Goal: Task Accomplishment & Management: Manage account settings

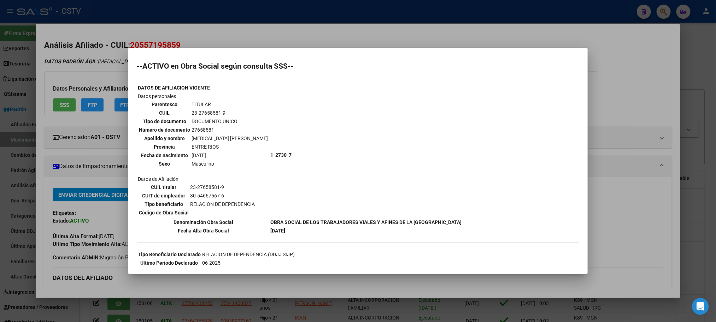
scroll to position [208, 0]
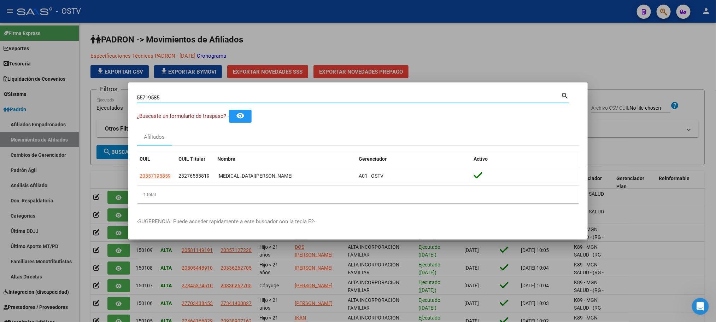
drag, startPoint x: 174, startPoint y: 99, endPoint x: 0, endPoint y: 103, distance: 174.4
click at [8, 103] on div "55719585 Buscar (apellido, dni, cuil, nro traspaso, cuit, obra social) search ¿…" at bounding box center [358, 161] width 716 height 322
paste input "58169277"
type input "58169277"
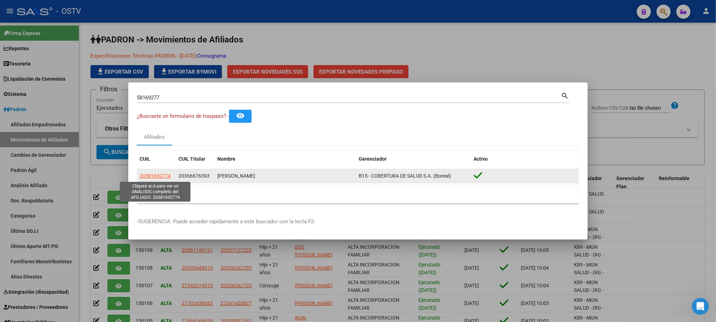
click at [148, 175] on span "20581692774" at bounding box center [155, 176] width 31 height 6
type textarea "20581692774"
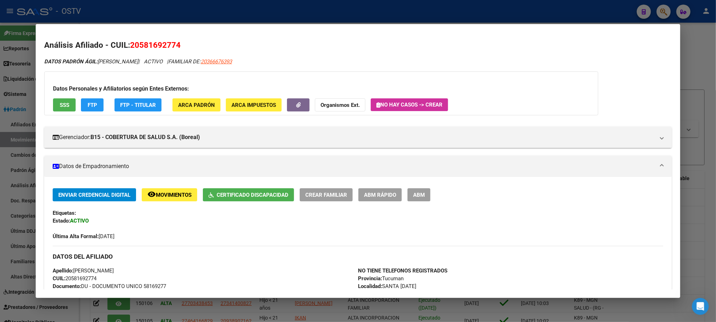
click at [89, 106] on span "FTP" at bounding box center [93, 105] width 10 height 6
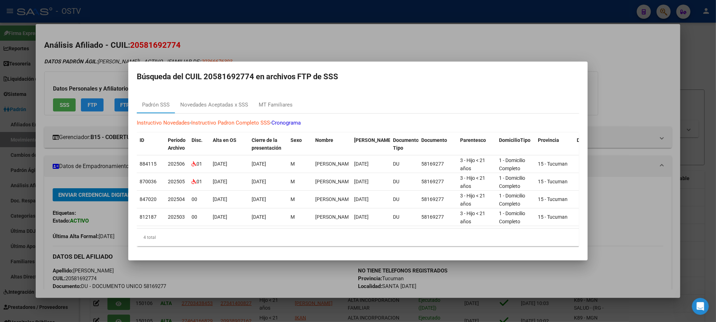
click at [80, 307] on div at bounding box center [358, 161] width 716 height 322
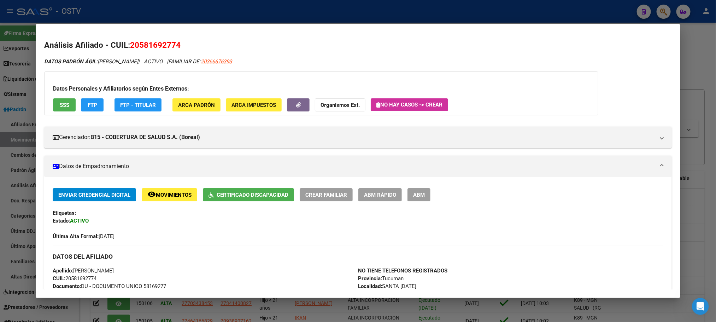
click at [80, 307] on div at bounding box center [358, 161] width 716 height 322
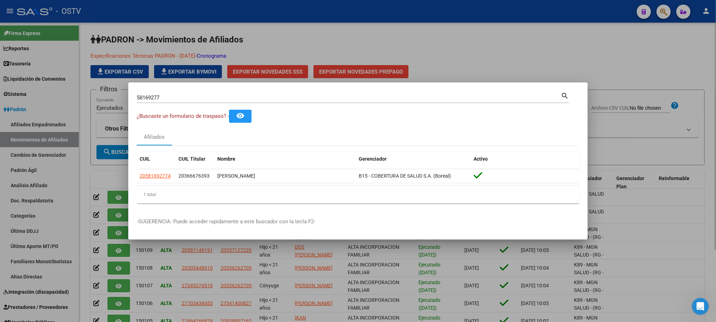
click at [84, 302] on div at bounding box center [358, 161] width 716 height 322
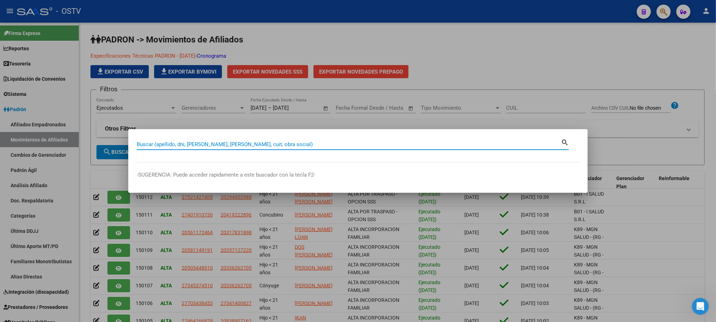
paste input "49905076"
type input "49905076"
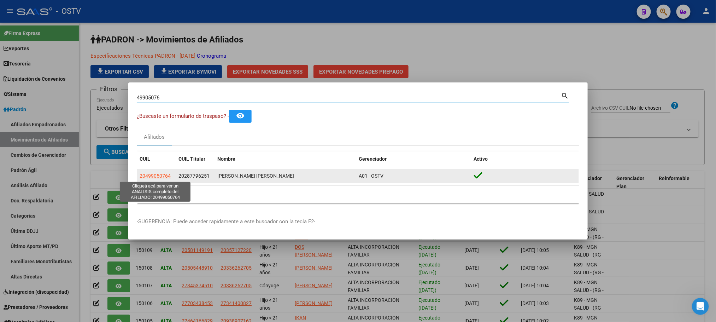
click at [159, 176] on span "20499050764" at bounding box center [155, 176] width 31 height 6
type textarea "20499050764"
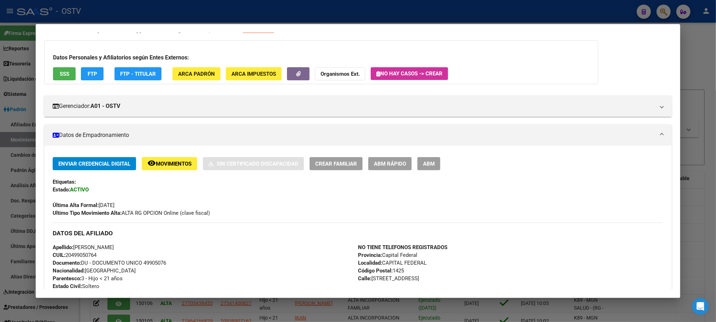
scroll to position [0, 0]
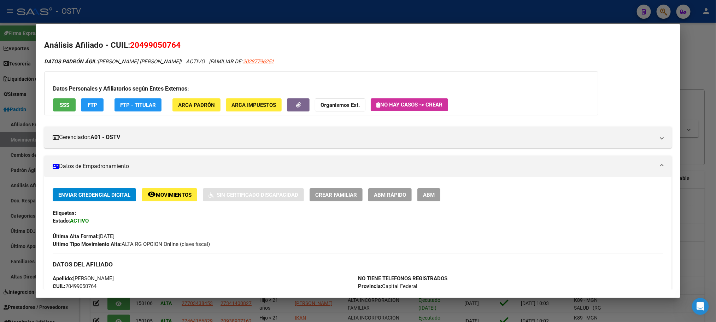
click at [58, 108] on button "SSS" at bounding box center [64, 104] width 23 height 13
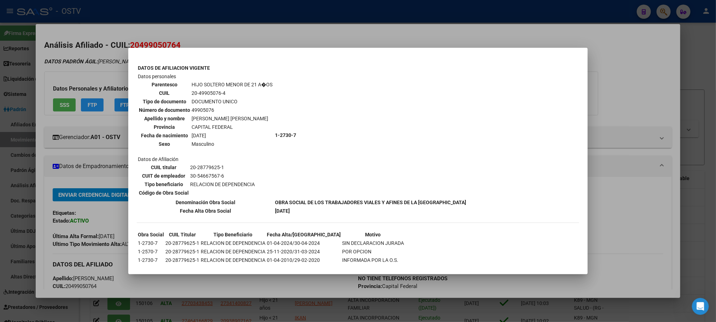
scroll to position [403, 0]
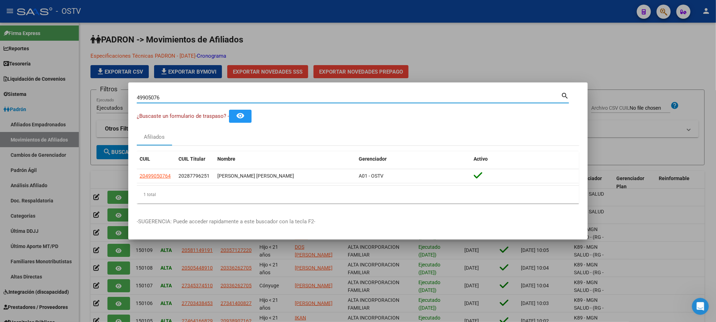
drag, startPoint x: 171, startPoint y: 98, endPoint x: 53, endPoint y: 100, distance: 117.8
click at [102, 99] on div "49905076 Buscar (apellido, dni, cuil, nro traspaso, cuit, obra social) search ¿…" at bounding box center [358, 161] width 716 height 322
paste input "39919769"
type input "39919769"
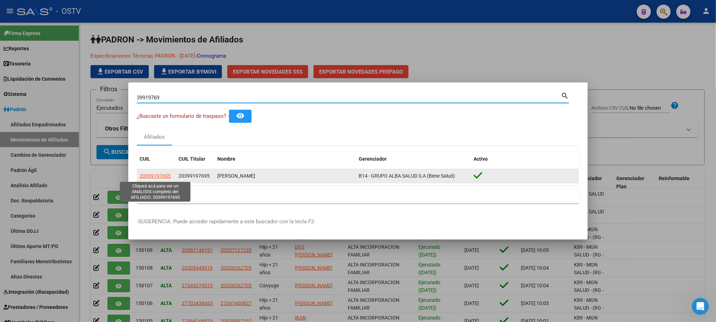
click at [154, 176] on span "20399197695" at bounding box center [155, 176] width 31 height 6
type textarea "20399197695"
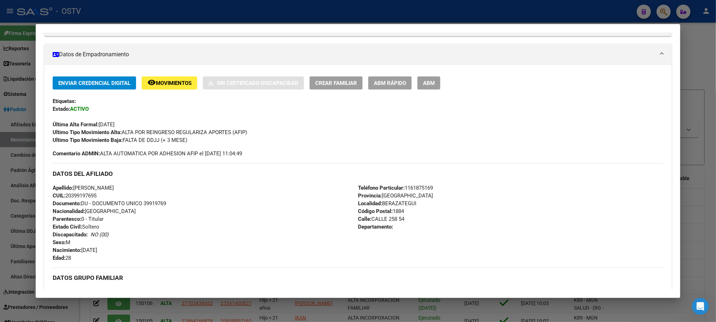
scroll to position [0, 0]
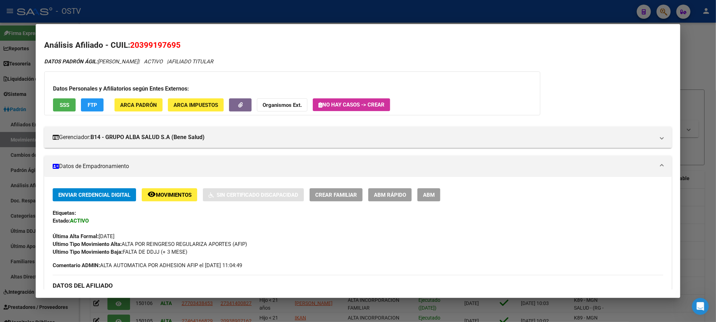
click at [54, 107] on button "SSS" at bounding box center [64, 104] width 23 height 13
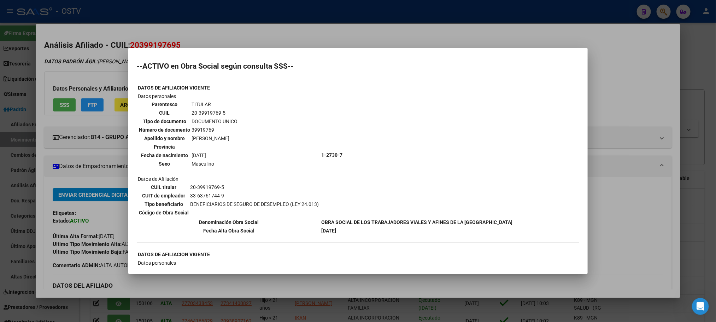
click at [51, 153] on div at bounding box center [358, 161] width 716 height 322
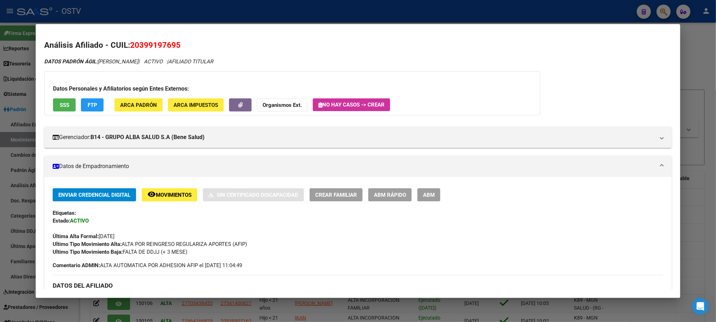
click at [423, 193] on span "ABM" at bounding box center [429, 195] width 12 height 6
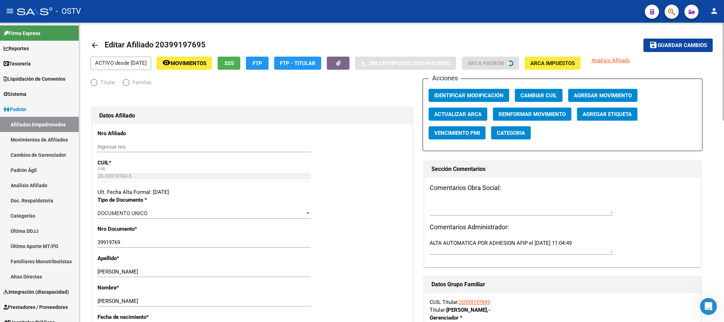
radio input "true"
type input "33-63761744-9"
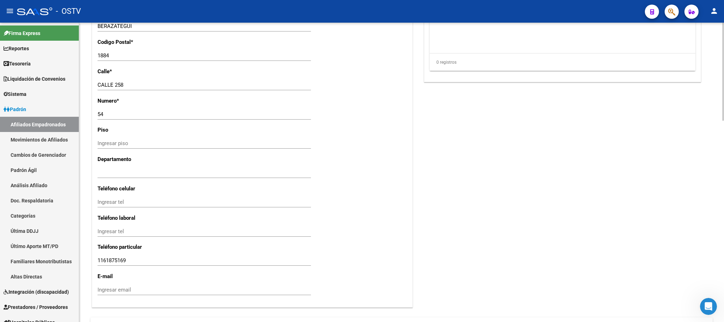
scroll to position [614, 0]
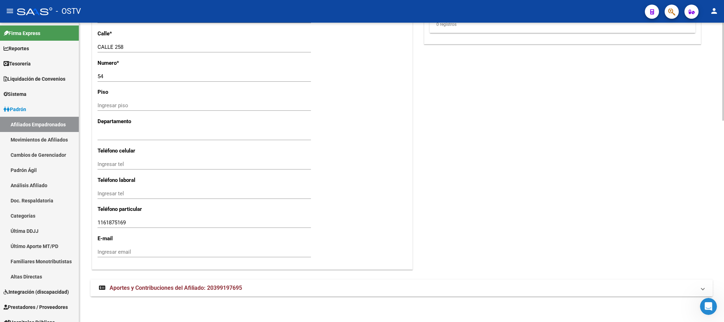
click at [198, 291] on span "Aportes y Contribuciones del Afiliado: 20399197695" at bounding box center [176, 287] width 133 height 7
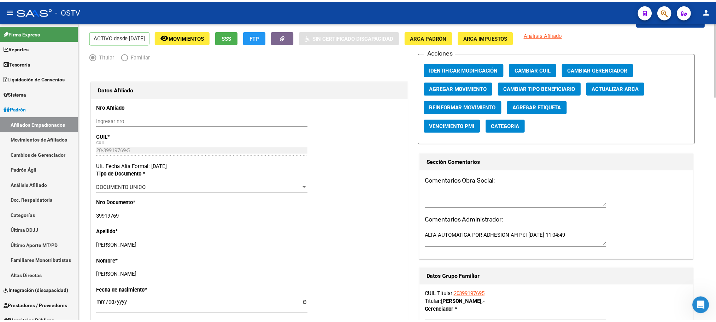
scroll to position [0, 0]
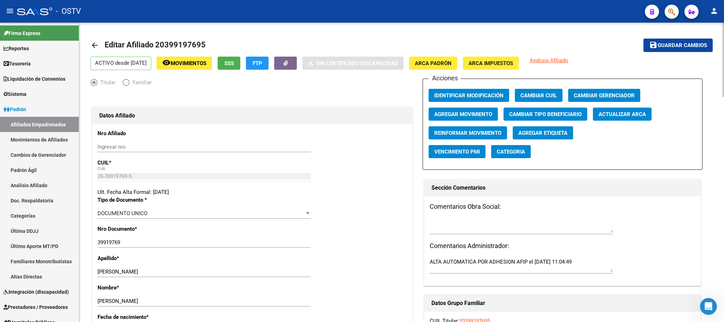
click at [234, 63] on span "SSS" at bounding box center [230, 63] width 10 height 6
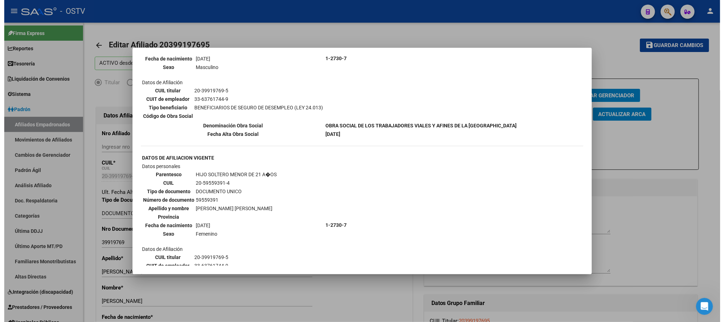
scroll to position [106, 0]
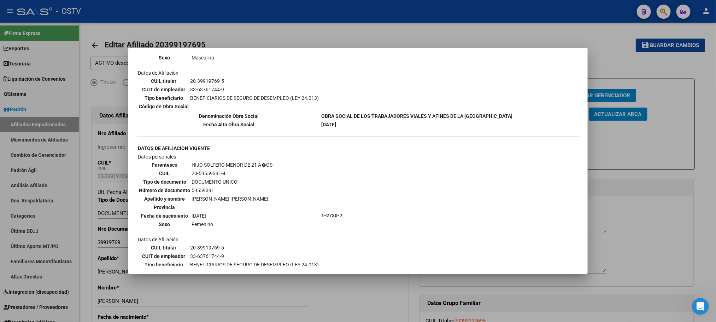
click at [89, 267] on div at bounding box center [358, 161] width 716 height 322
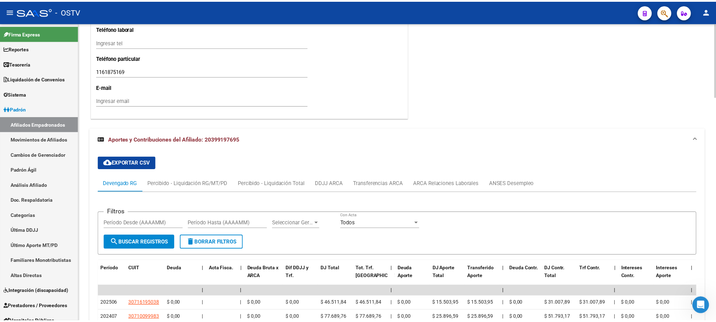
scroll to position [849, 0]
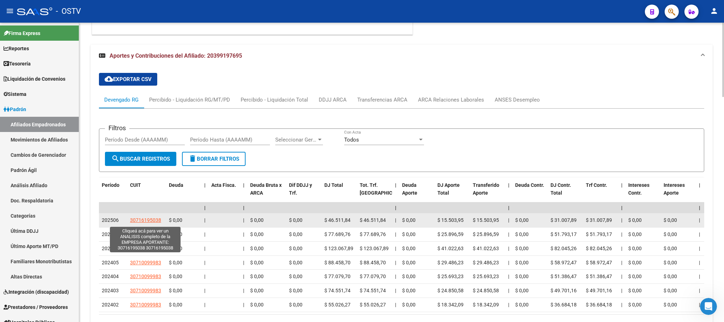
click at [135, 222] on span "30716195038" at bounding box center [145, 220] width 31 height 6
type textarea "30716195038"
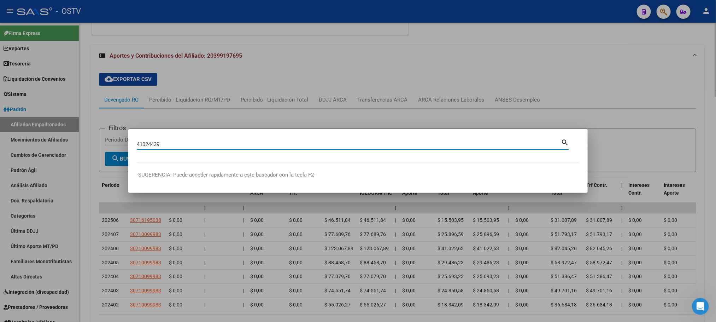
type input "41024439"
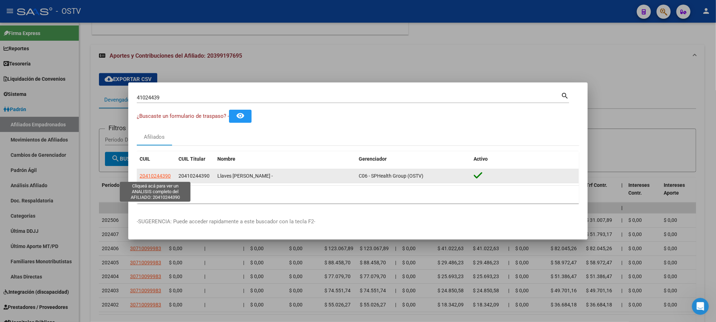
click at [157, 173] on span "20410244390" at bounding box center [155, 176] width 31 height 6
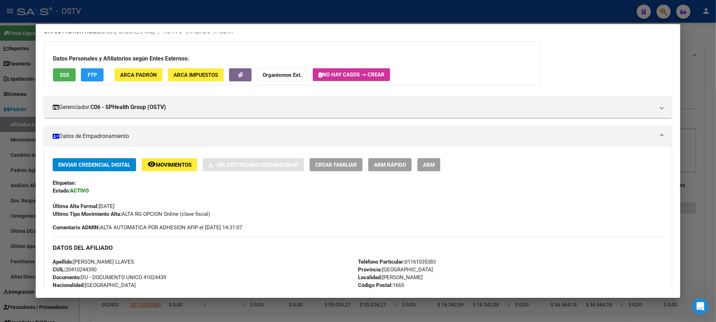
scroll to position [0, 0]
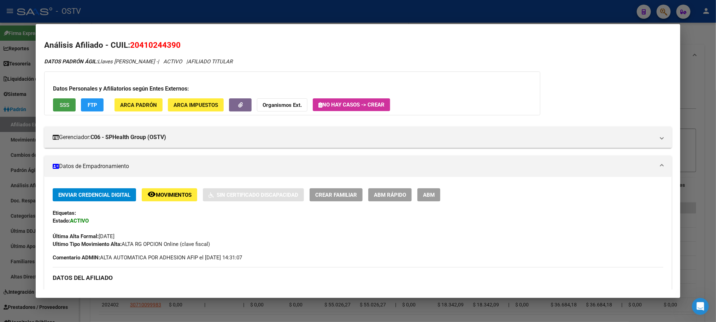
click at [68, 110] on button "SSS" at bounding box center [64, 104] width 23 height 13
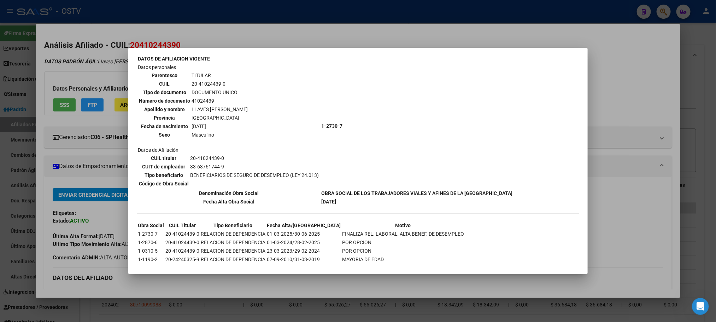
scroll to position [46, 0]
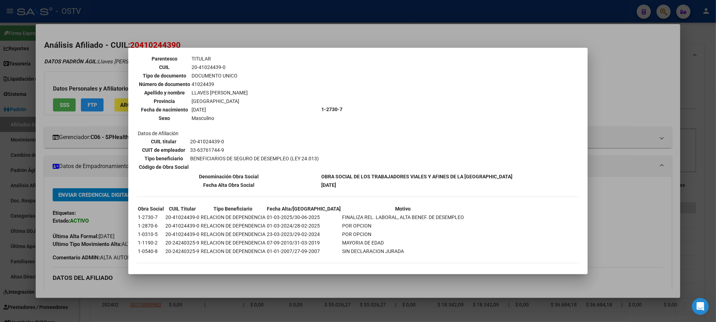
click at [72, 231] on div at bounding box center [358, 161] width 716 height 322
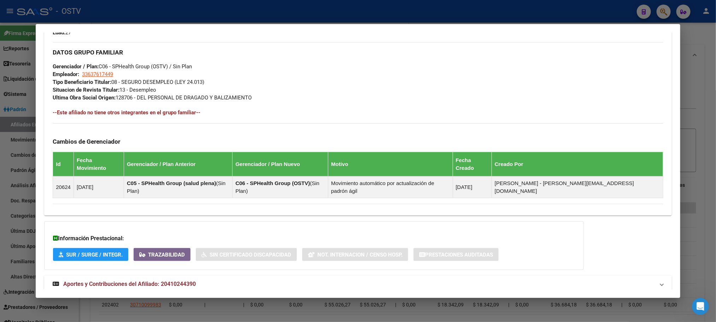
scroll to position [334, 0]
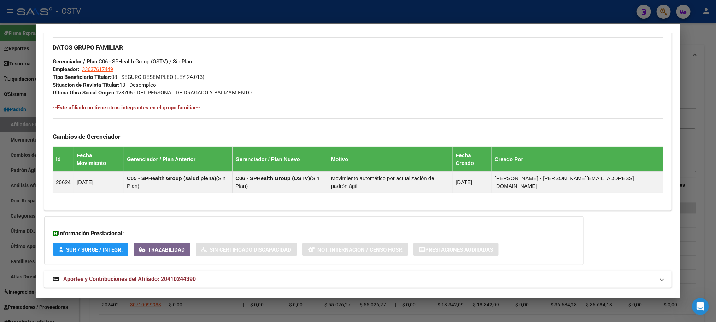
click at [109, 275] on span "Aportes y Contribuciones del Afiliado: 20410244390" at bounding box center [129, 278] width 133 height 7
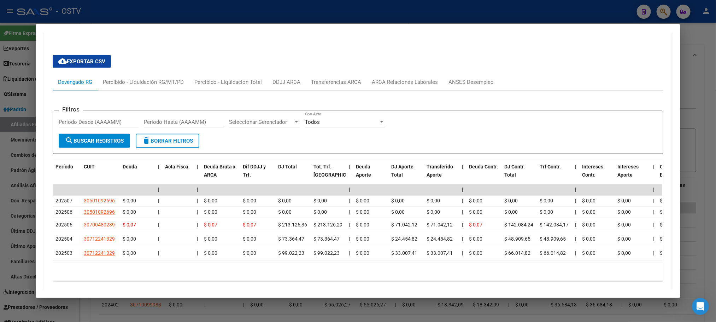
scroll to position [599, 0]
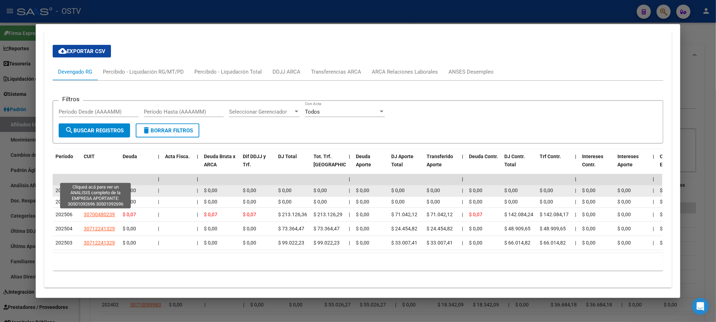
click at [91, 188] on span "30501092696" at bounding box center [99, 191] width 31 height 6
type textarea "30501092696"
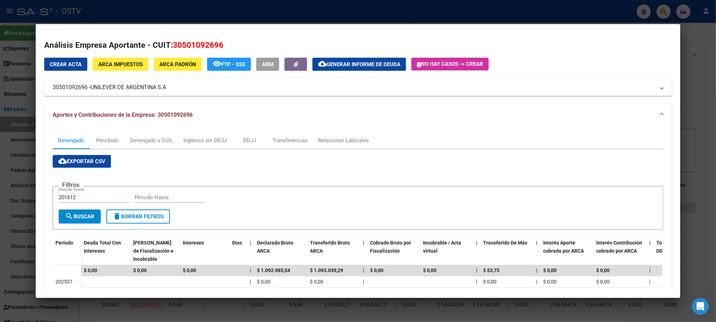
scroll to position [146, 0]
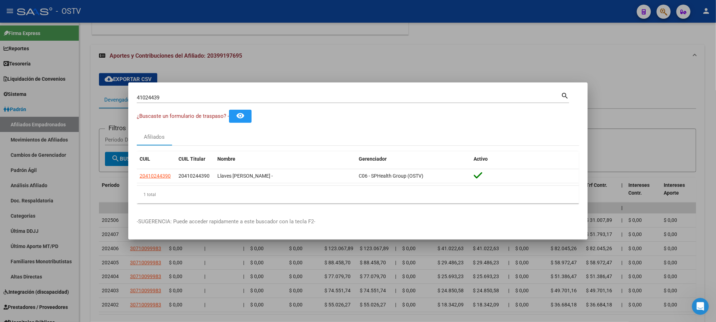
drag, startPoint x: 177, startPoint y: 96, endPoint x: 0, endPoint y: 102, distance: 177.3
click at [34, 102] on div "41024439 Buscar (apellido, dni, cuil, nro traspaso, cuit, obra social) search ¿…" at bounding box center [358, 161] width 716 height 322
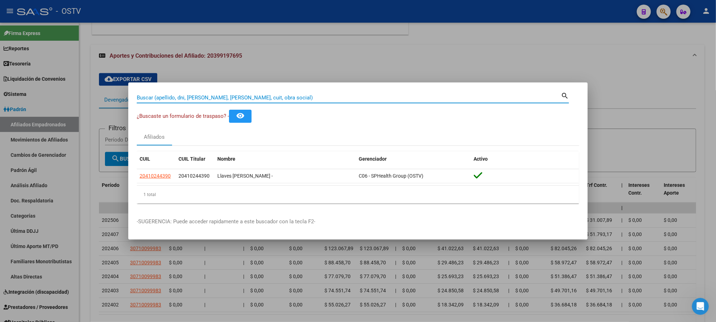
paste input "28779625"
type input "28779625"
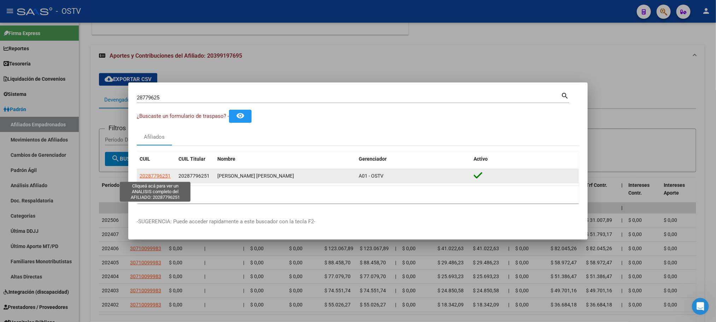
click at [150, 175] on span "20287796251" at bounding box center [155, 176] width 31 height 6
type textarea "20287796251"
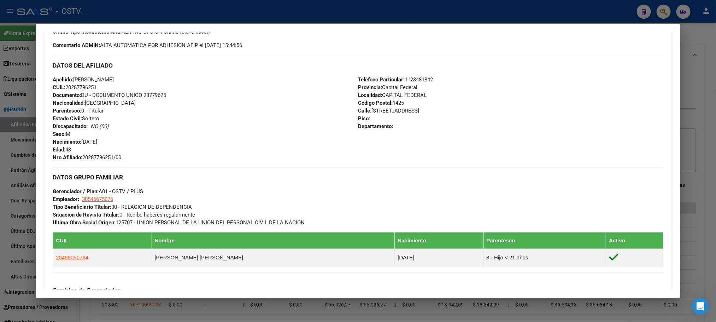
scroll to position [0, 0]
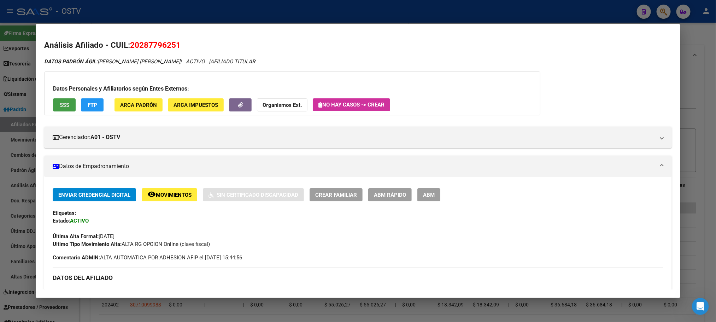
click at [63, 107] on span "SSS" at bounding box center [65, 105] width 10 height 6
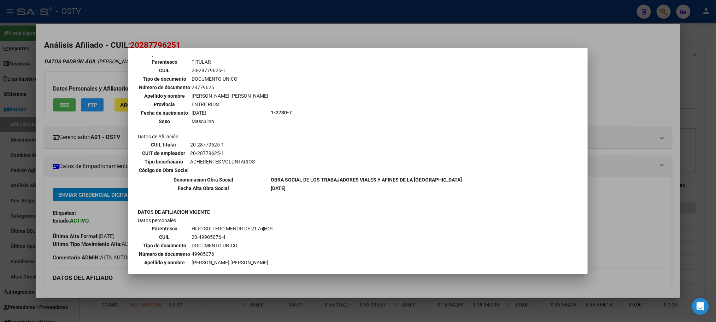
scroll to position [412, 0]
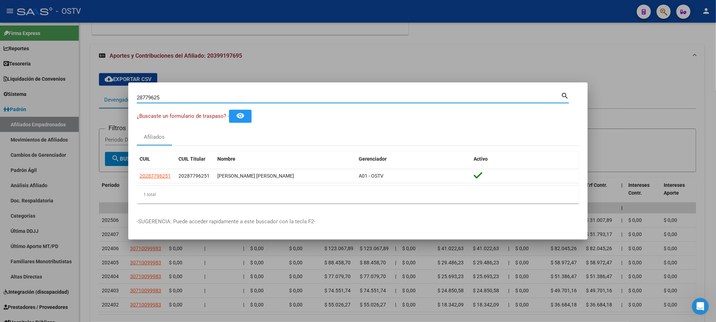
drag, startPoint x: 173, startPoint y: 100, endPoint x: 97, endPoint y: 99, distance: 76.4
click at [99, 99] on div "28779625 Buscar (apellido, dni, cuil, nro traspaso, cuit, obra social) search ¿…" at bounding box center [358, 161] width 716 height 322
paste input "44689376"
type input "44689376"
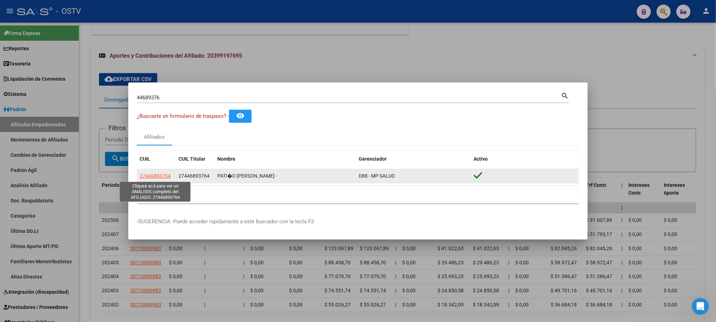
click at [167, 175] on span "27446893764" at bounding box center [155, 176] width 31 height 6
type textarea "27446893764"
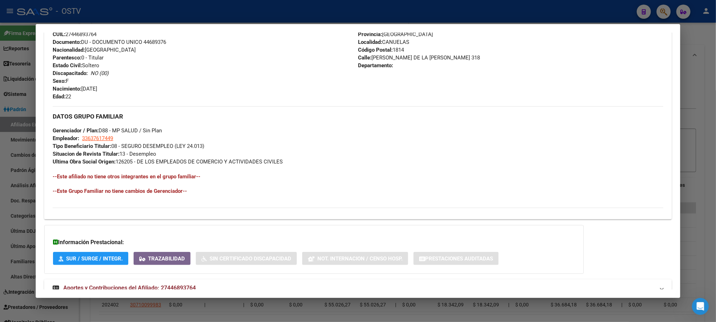
scroll to position [289, 0]
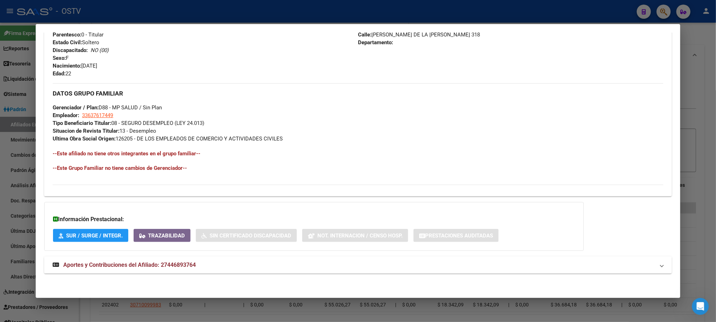
click at [142, 265] on span "Aportes y Contribuciones del Afiliado: 27446893764" at bounding box center [129, 264] width 133 height 7
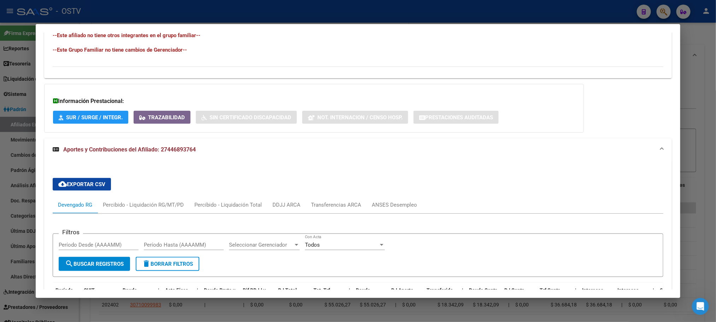
scroll to position [542, 0]
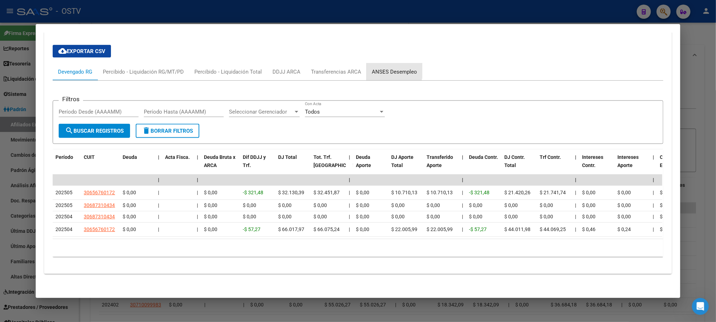
click at [379, 68] on div "ANSES Desempleo" at bounding box center [394, 72] width 45 height 8
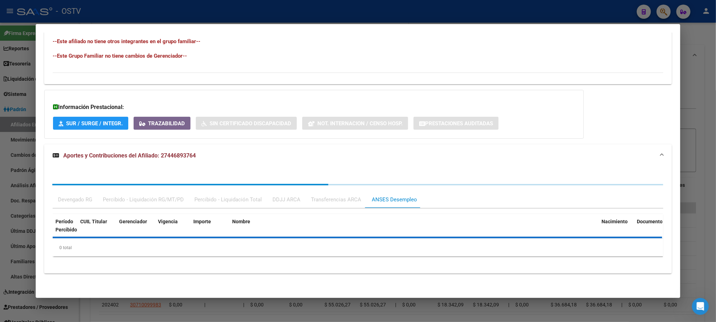
scroll to position [431, 0]
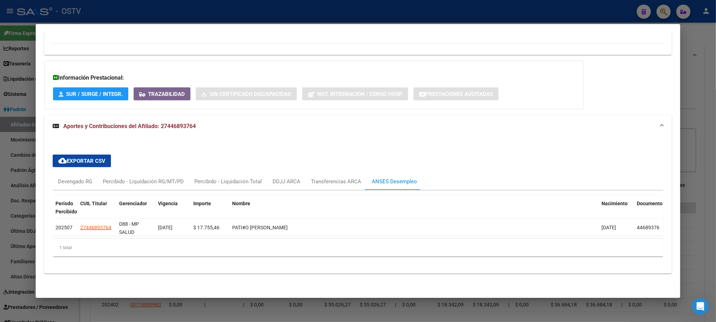
click at [89, 312] on div at bounding box center [358, 161] width 716 height 322
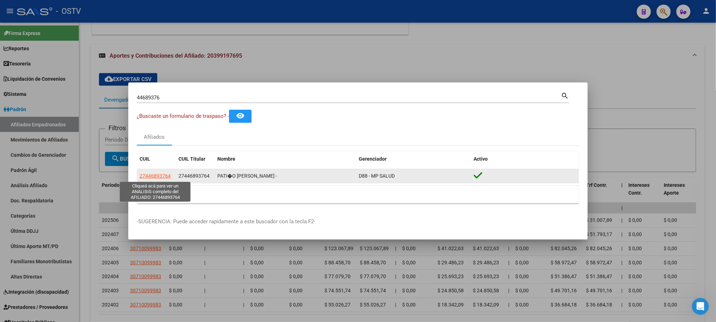
click at [155, 177] on span "27446893764" at bounding box center [155, 176] width 31 height 6
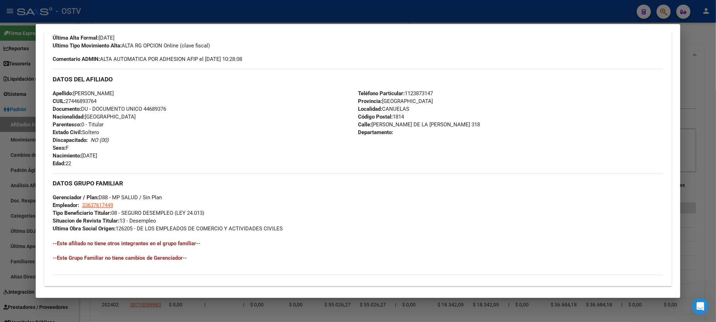
scroll to position [289, 0]
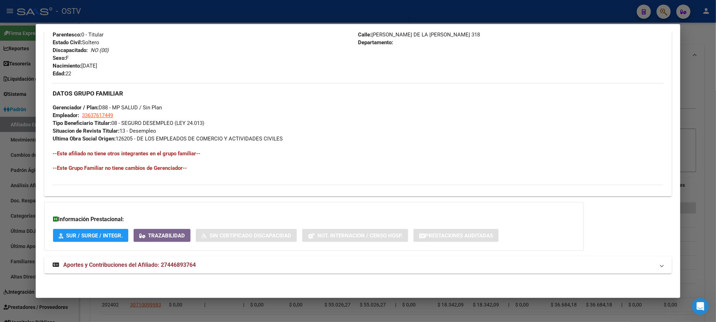
click at [191, 270] on mat-expansion-panel-header "Aportes y Contribuciones del Afiliado: 27446893764" at bounding box center [358, 264] width 628 height 17
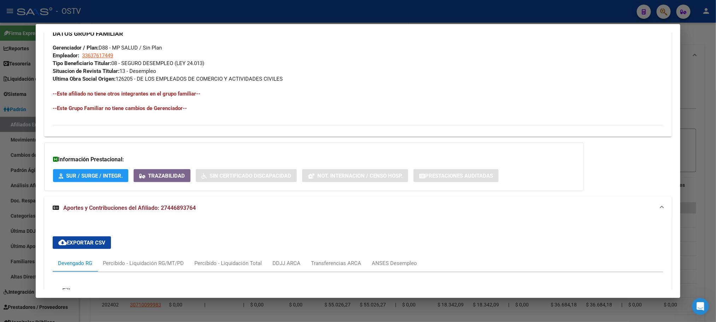
scroll to position [231, 0]
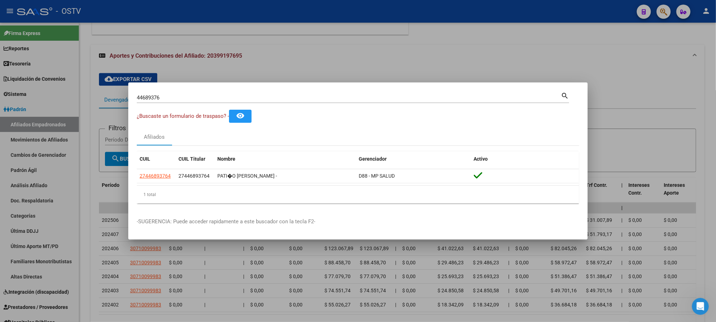
drag, startPoint x: 169, startPoint y: 100, endPoint x: 0, endPoint y: 77, distance: 170.2
click at [120, 102] on div "44689376 Buscar (apellido, dni, cuil, nro traspaso, cuit, obra social) search ¿…" at bounding box center [358, 161] width 716 height 322
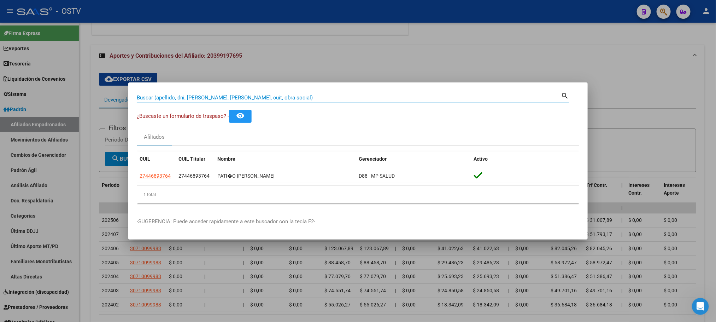
paste input "20086852269"
type input "20086852269"
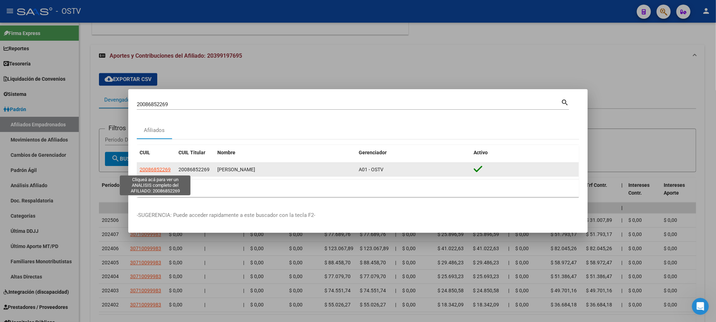
click at [152, 169] on span "20086852269" at bounding box center [155, 170] width 31 height 6
type textarea "20086852269"
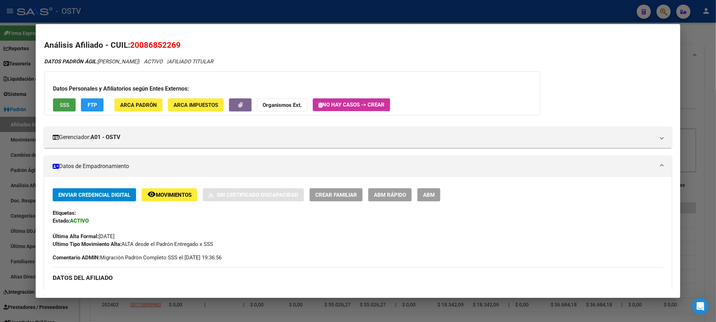
click at [61, 103] on span "SSS" at bounding box center [65, 105] width 10 height 6
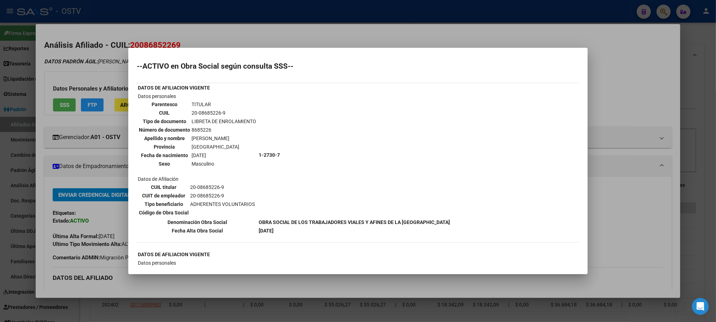
scroll to position [144, 0]
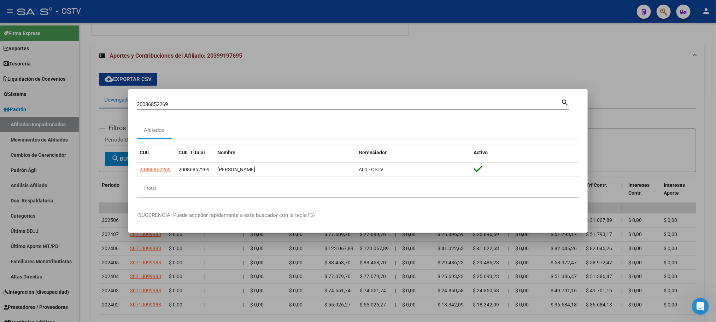
drag, startPoint x: 177, startPoint y: 105, endPoint x: 0, endPoint y: 106, distance: 177.1
click at [16, 106] on div "20086852269 Buscar (apellido, dni, cuil, nro traspaso, cuit, obra social) searc…" at bounding box center [358, 161] width 716 height 322
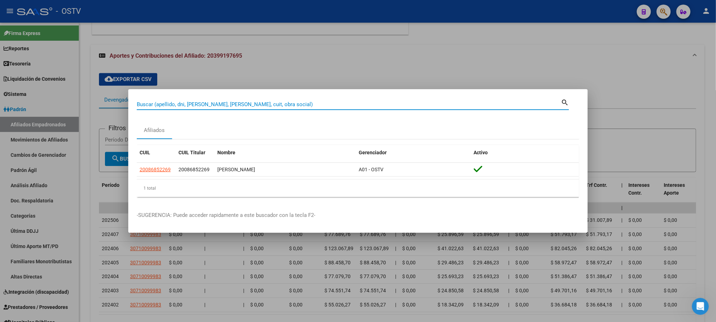
paste input "27575979"
type input "27575979"
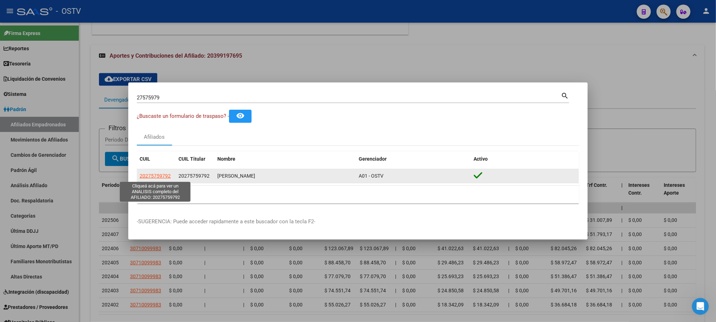
click at [158, 175] on span "20275759792" at bounding box center [155, 176] width 31 height 6
type textarea "20275759792"
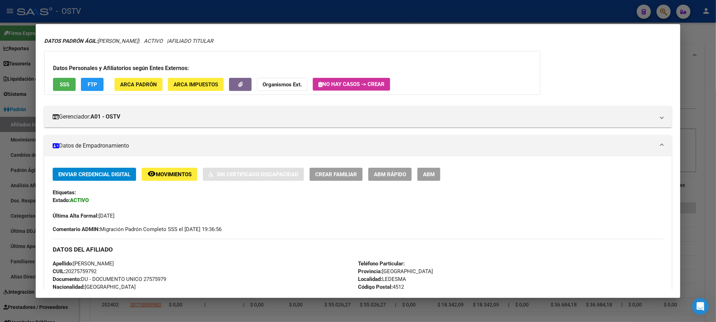
scroll to position [0, 0]
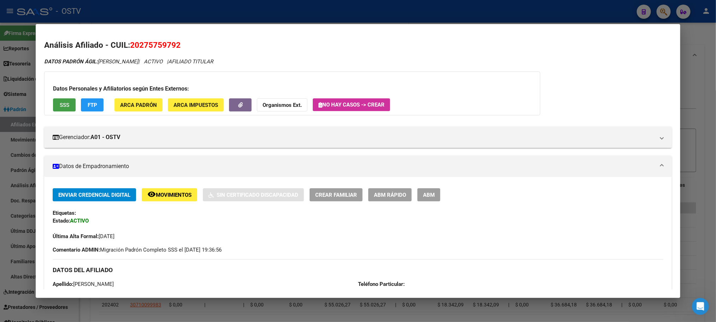
click at [63, 109] on button "SSS" at bounding box center [64, 104] width 23 height 13
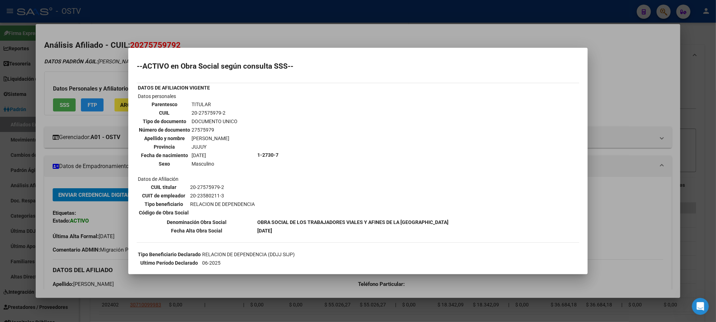
click at [48, 255] on div at bounding box center [358, 161] width 716 height 322
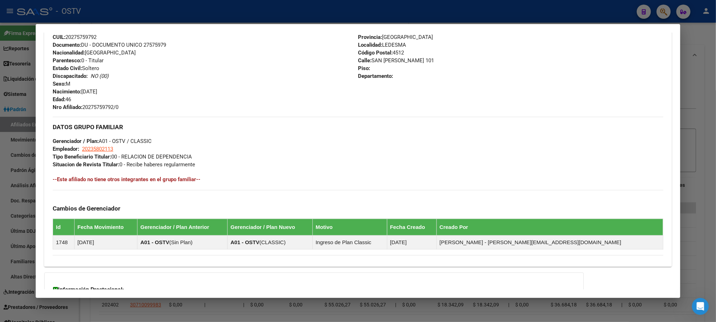
scroll to position [326, 0]
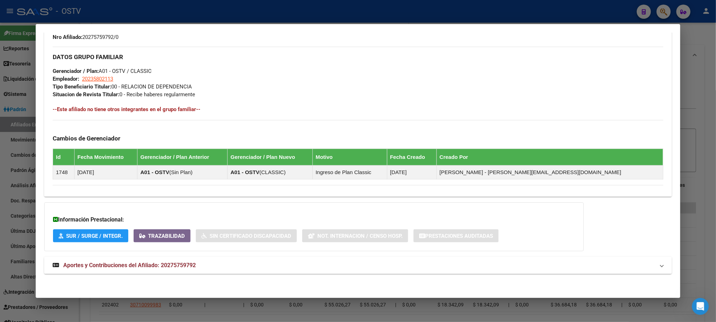
click at [120, 270] on mat-expansion-panel-header "Aportes y Contribuciones del Afiliado: 20275759792" at bounding box center [358, 265] width 628 height 17
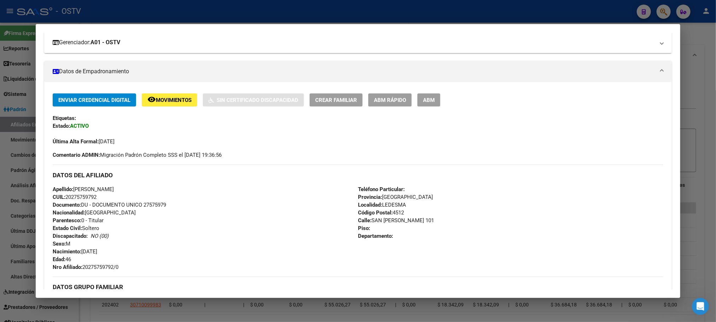
scroll to position [0, 0]
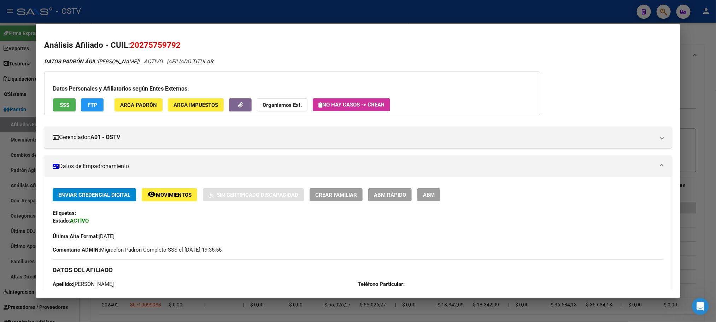
click at [62, 103] on span "SSS" at bounding box center [65, 105] width 10 height 6
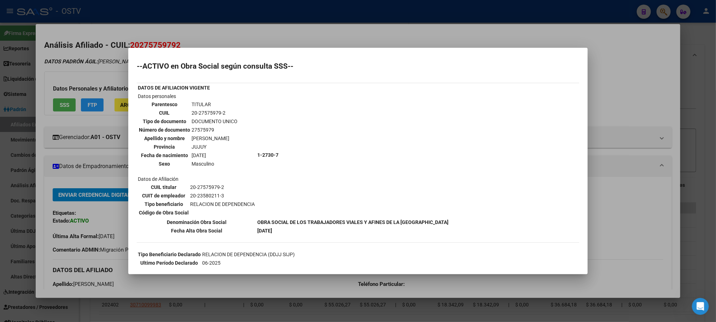
scroll to position [127, 0]
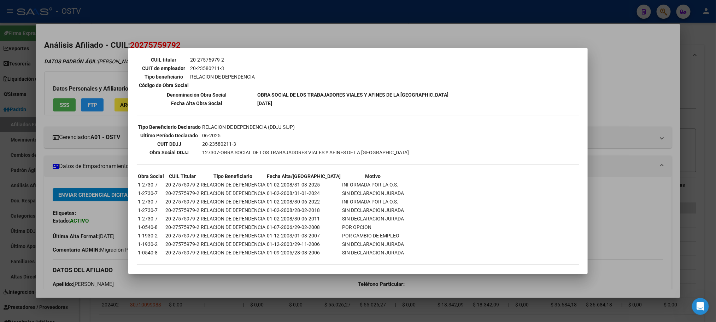
click at [35, 219] on div at bounding box center [358, 161] width 716 height 322
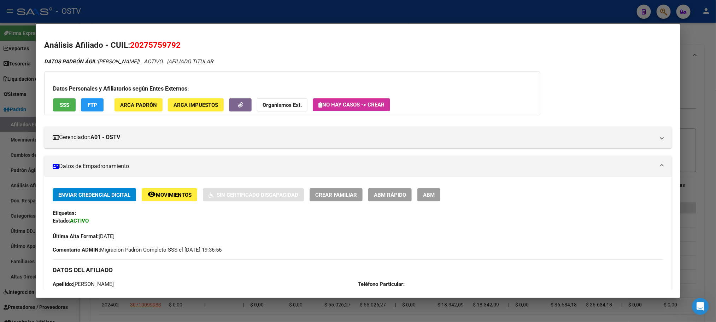
click at [161, 192] on span "Movimientos" at bounding box center [174, 195] width 36 height 6
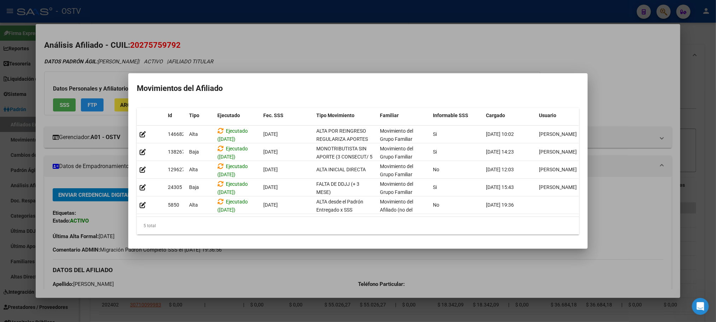
click at [87, 174] on div at bounding box center [358, 161] width 716 height 322
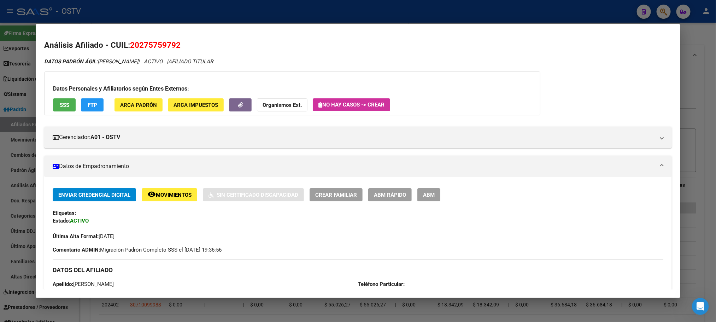
click at [93, 106] on span "FTP" at bounding box center [93, 105] width 10 height 6
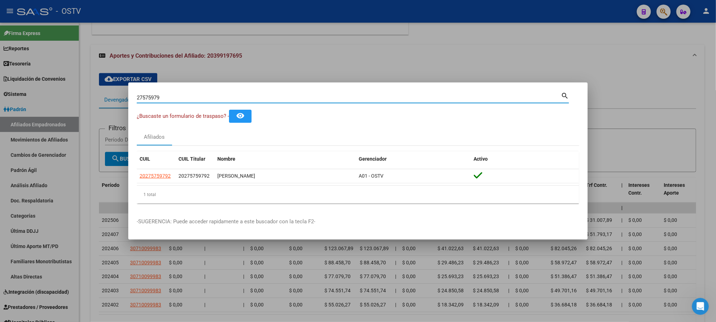
drag, startPoint x: 174, startPoint y: 99, endPoint x: 0, endPoint y: 101, distance: 174.0
click at [33, 100] on div "27575979 Buscar (apellido, dni, cuil, nro traspaso, cuit, obra social) search ¿…" at bounding box center [358, 161] width 716 height 322
paste input "45802230"
type input "45802230"
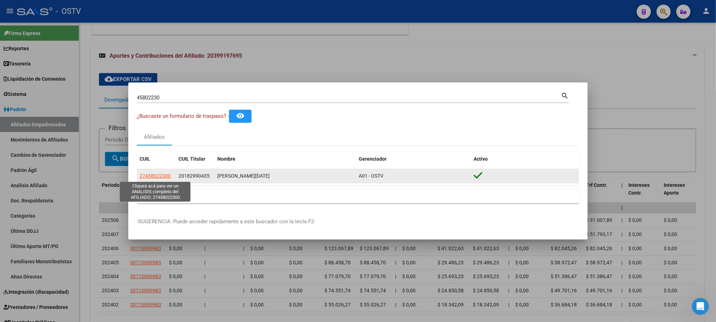
click at [167, 174] on span "27458022300" at bounding box center [155, 176] width 31 height 6
type textarea "27458022300"
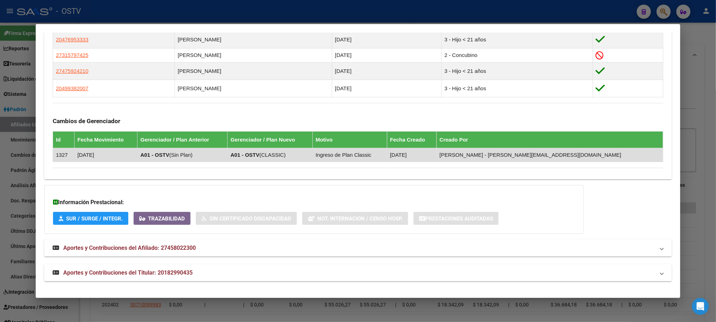
scroll to position [461, 0]
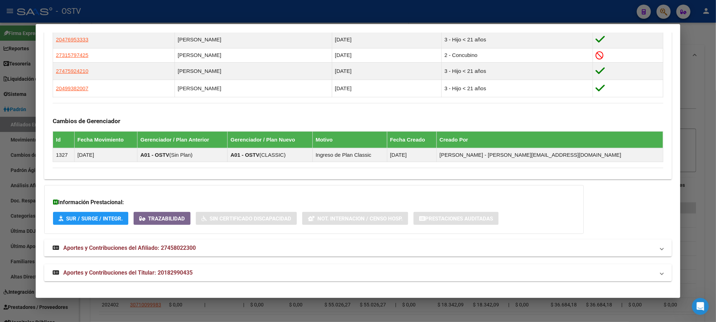
click at [174, 274] on span "Aportes y Contribuciones del Titular: 20182990435" at bounding box center [127, 272] width 129 height 7
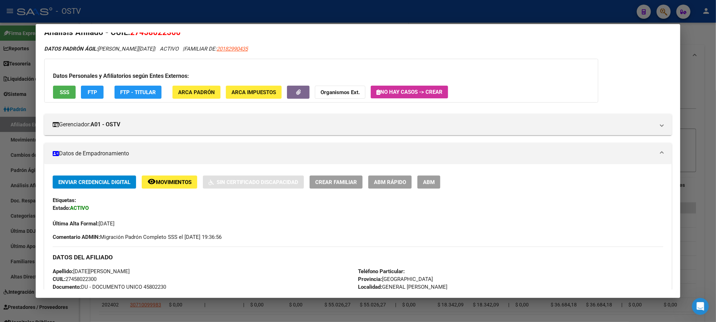
scroll to position [0, 0]
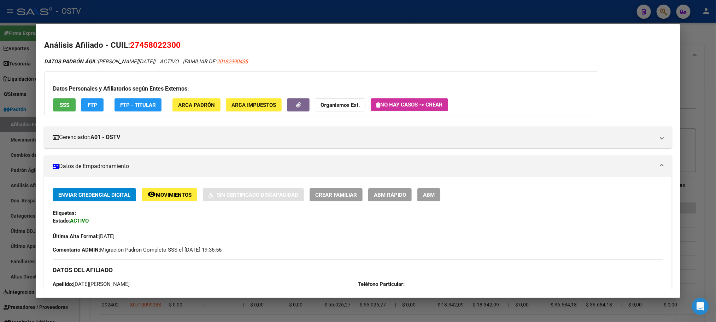
click at [58, 108] on button "SSS" at bounding box center [64, 104] width 23 height 13
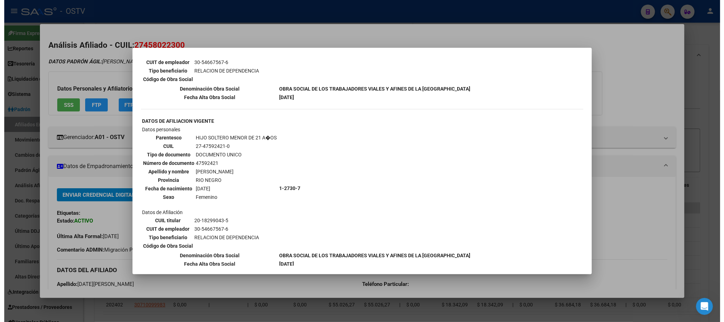
scroll to position [742, 0]
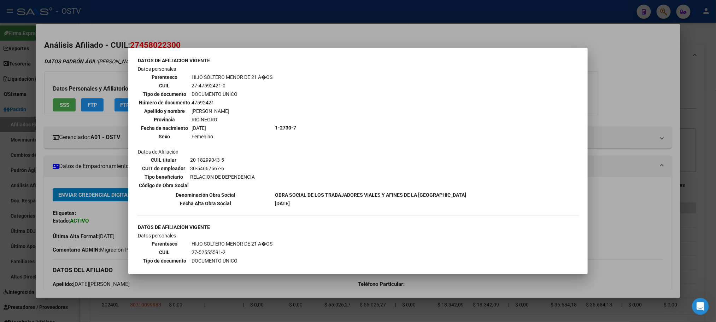
click at [83, 305] on div at bounding box center [358, 161] width 716 height 322
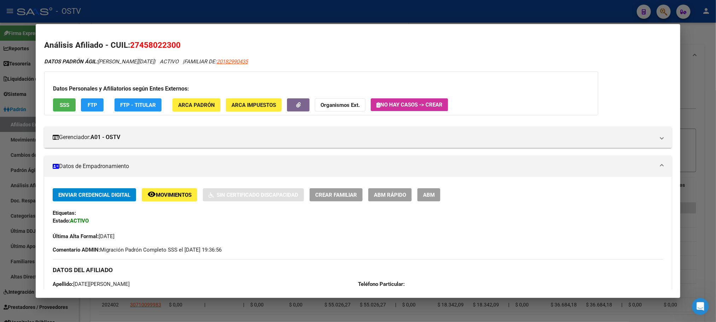
click at [85, 309] on div at bounding box center [358, 161] width 716 height 322
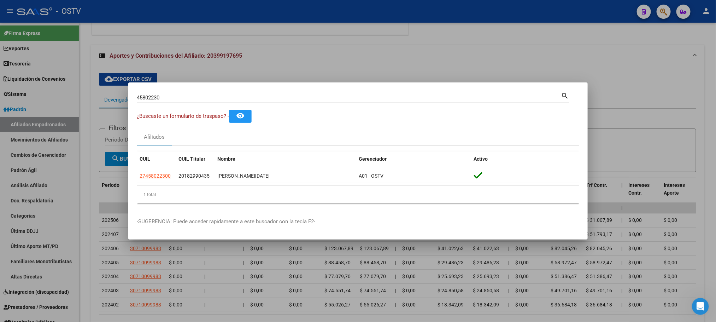
click at [90, 205] on div at bounding box center [358, 161] width 716 height 322
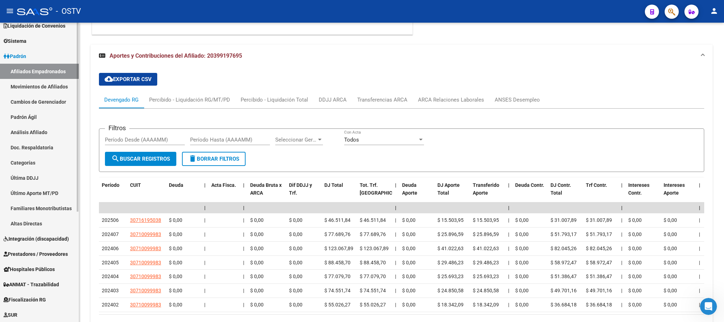
scroll to position [106, 0]
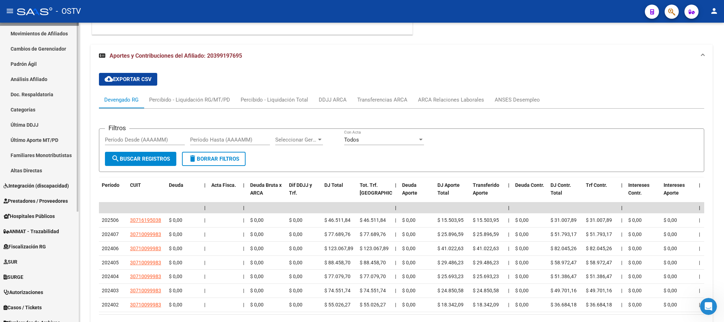
click at [32, 220] on span "Hospitales Públicos" at bounding box center [29, 216] width 51 height 8
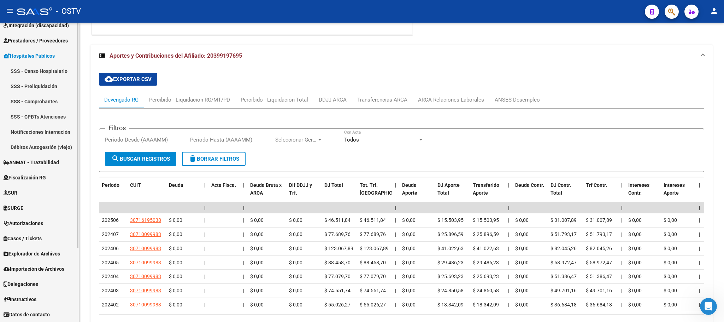
scroll to position [99, 0]
click at [33, 133] on link "Notificaciones Internación" at bounding box center [39, 131] width 79 height 15
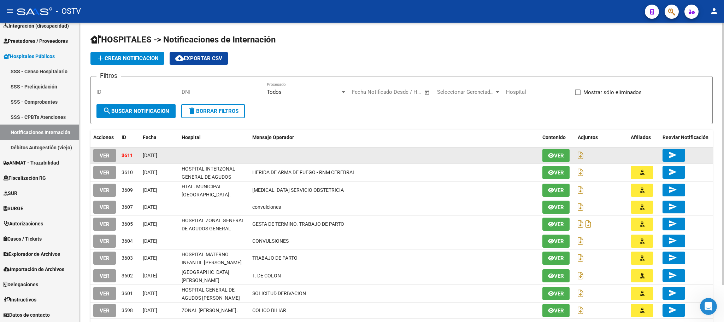
click at [107, 154] on span "VER" at bounding box center [105, 155] width 10 height 6
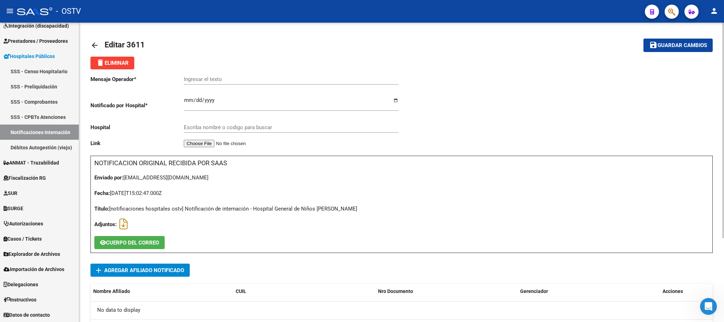
click at [150, 270] on span "Agregar Afiliado Notificado" at bounding box center [144, 270] width 80 height 6
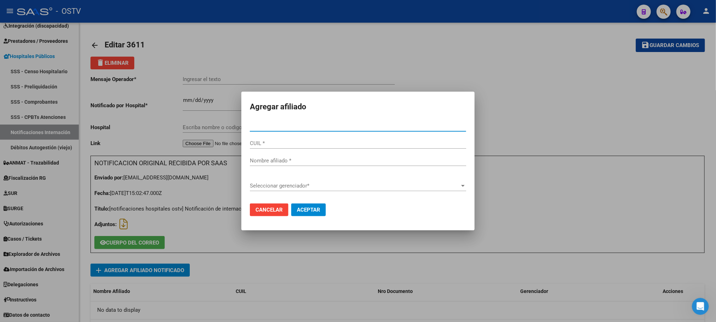
paste input "20585972798"
type input "58597279"
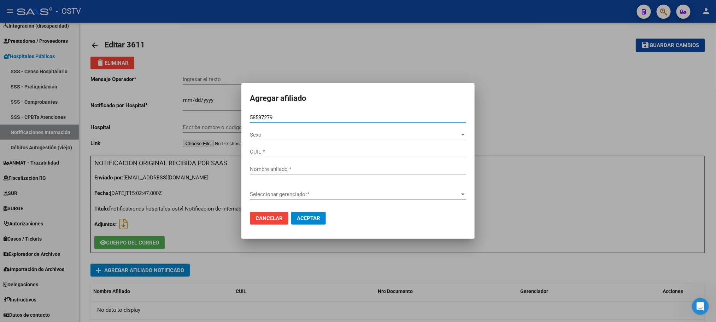
type input "20585972798"
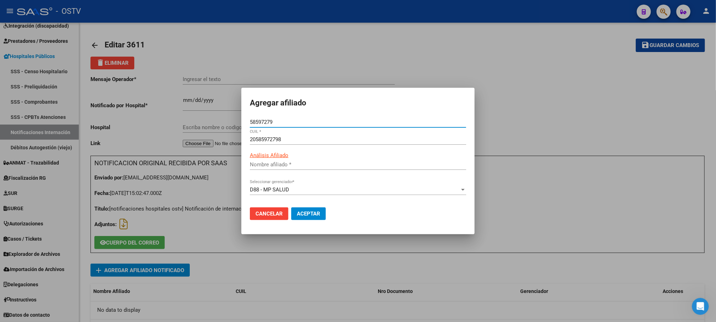
type input "[PERSON_NAME]"
type input "58597279"
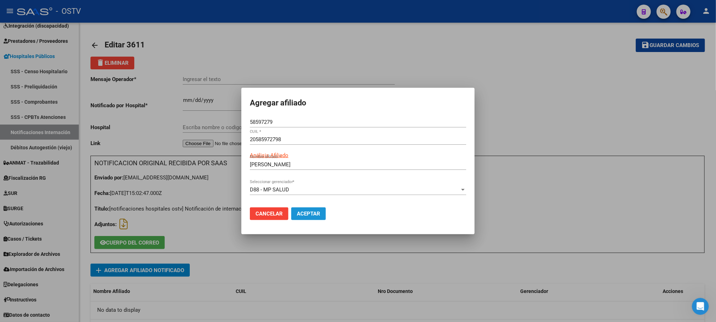
click at [302, 214] on span "Aceptar" at bounding box center [308, 213] width 23 height 6
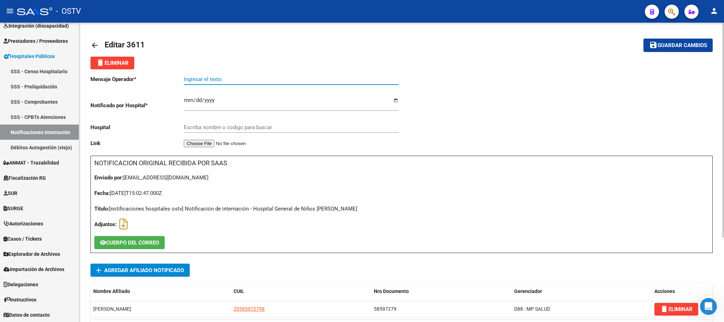
paste input "L.L.A. B - [MEDICAL_DATA]"
type input "L.L.A. B - [MEDICAL_DATA]"
click at [248, 128] on input "Escriba nombre o codigo para buscar" at bounding box center [291, 127] width 215 height 6
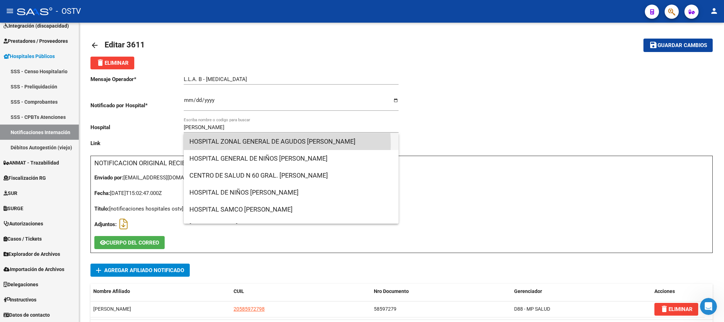
click at [254, 144] on span "HOSPITAL ZONAL GENERAL DE AGUDOS [PERSON_NAME]" at bounding box center [292, 141] width 204 height 17
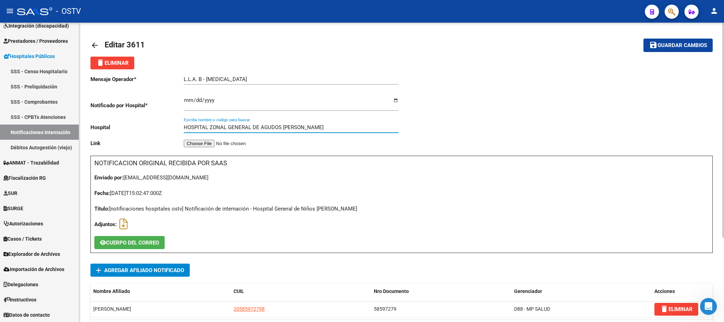
click at [351, 127] on input "HOSPITAL ZONAL GENERAL DE AGUDOS [PERSON_NAME]" at bounding box center [291, 127] width 215 height 6
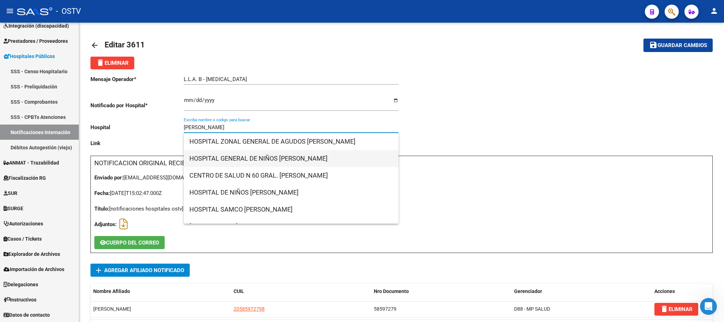
click at [342, 158] on span "HOSPITAL GENERAL DE NIÑOS [PERSON_NAME]" at bounding box center [292, 158] width 204 height 17
type input "HOSPITAL GENERAL DE NIÑOS [PERSON_NAME]"
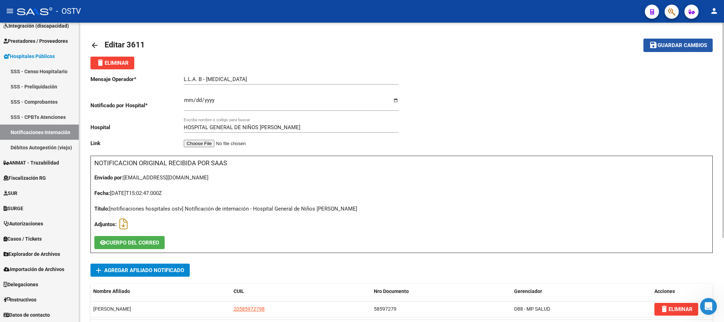
click at [679, 50] on button "save Guardar cambios" at bounding box center [678, 45] width 69 height 13
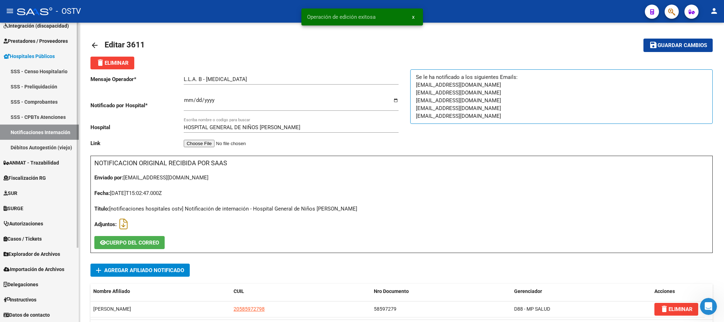
click at [44, 129] on link "Notificaciones Internación" at bounding box center [39, 131] width 79 height 15
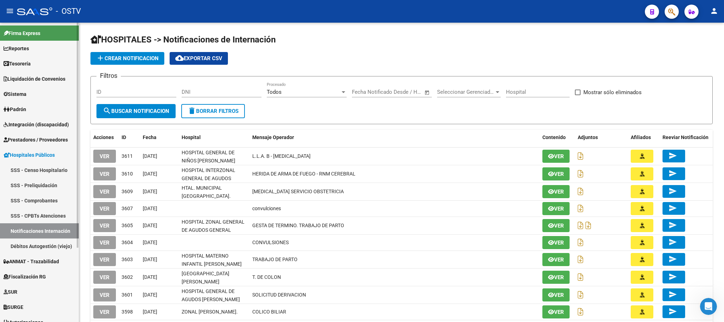
click at [23, 113] on span "Padrón" at bounding box center [15, 109] width 23 height 8
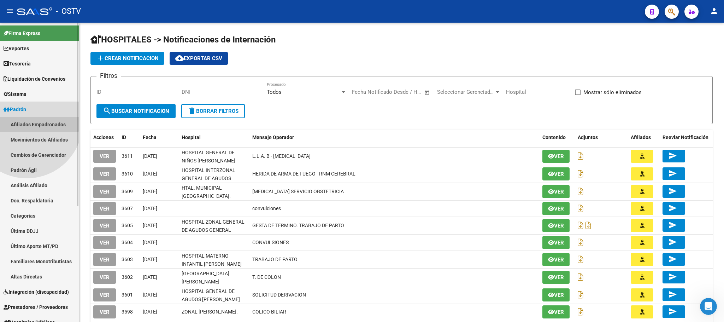
click at [27, 122] on link "Afiliados Empadronados" at bounding box center [39, 124] width 79 height 15
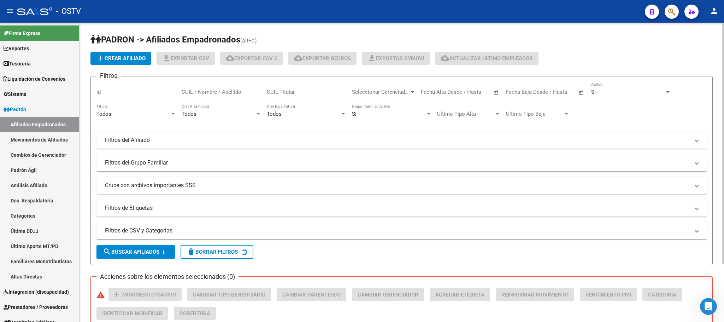
click at [172, 226] on mat-expansion-panel-header "Filtros de CSV y Categorias" at bounding box center [402, 230] width 611 height 17
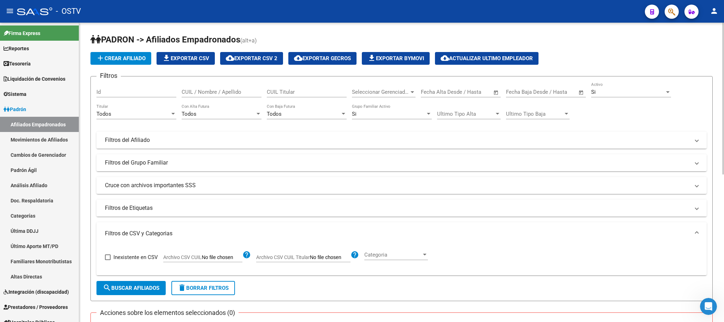
click at [217, 255] on input "Archivo CSV CUIL" at bounding box center [222, 257] width 41 height 6
type input "C:\fakepath\AgilB01JulYAgo.csv"
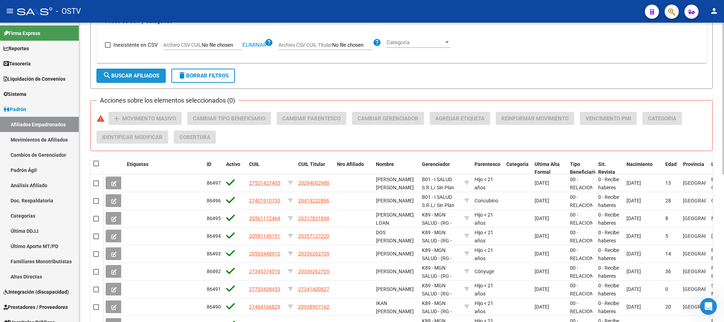
click at [148, 78] on span "search Buscar Afiliados" at bounding box center [131, 75] width 57 height 6
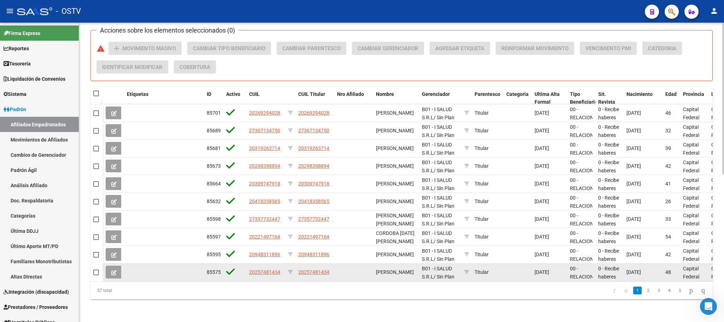
scroll to position [291, 0]
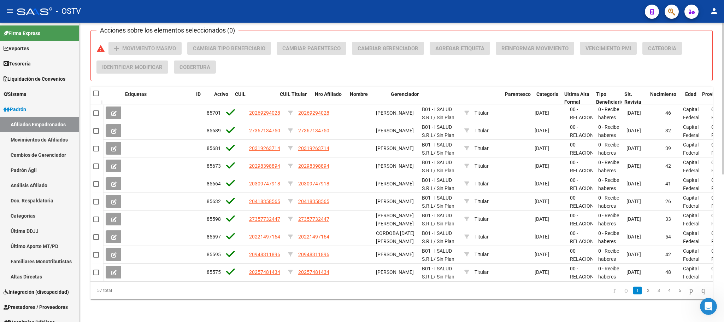
drag, startPoint x: 469, startPoint y: 84, endPoint x: 581, endPoint y: 88, distance: 112.5
click at [581, 88] on div "Etiquetas ID Activo CUIL CUIL Titular Nro Afiliado Nombre Gerenciador Parentesc…" at bounding box center [505, 102] width 804 height 31
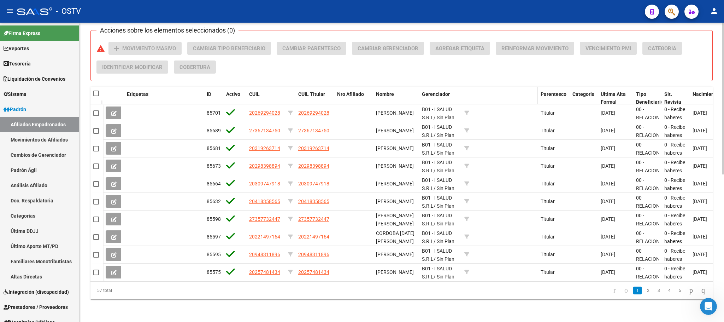
drag, startPoint x: 459, startPoint y: 83, endPoint x: 544, endPoint y: 84, distance: 85.6
click at [544, 87] on div "Etiquetas ID Activo CUIL CUIL Titular Nro Afiliado Nombre Gerenciador Parentesc…" at bounding box center [538, 98] width 870 height 23
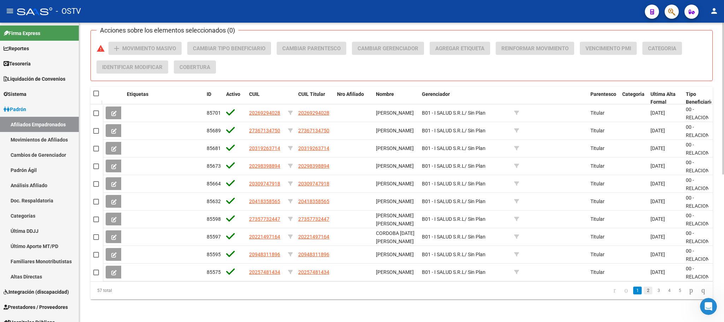
click at [644, 293] on link "2" at bounding box center [648, 290] width 8 height 8
click at [655, 292] on link "3" at bounding box center [659, 290] width 8 height 8
click at [665, 290] on link "4" at bounding box center [669, 290] width 8 height 8
click at [665, 292] on link "5" at bounding box center [669, 290] width 8 height 8
click at [676, 290] on link "6" at bounding box center [680, 290] width 8 height 8
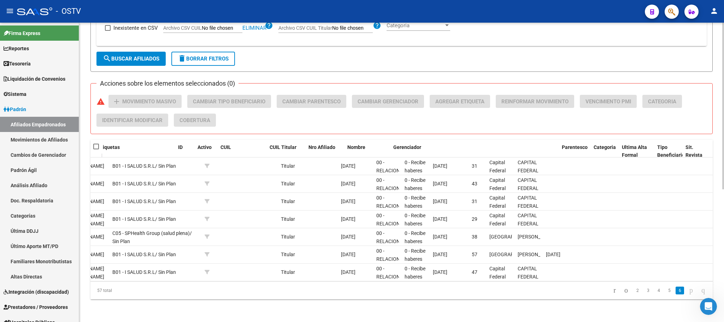
scroll to position [0, 0]
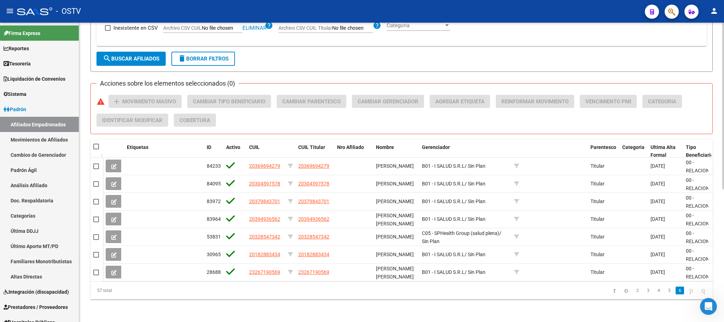
drag, startPoint x: 227, startPoint y: 312, endPoint x: 216, endPoint y: 294, distance: 21.5
click at [227, 311] on div "PADRON -> Afiliados Empadronados (alt+a) add Crear Afiliado file_download Expor…" at bounding box center [401, 58] width 645 height 528
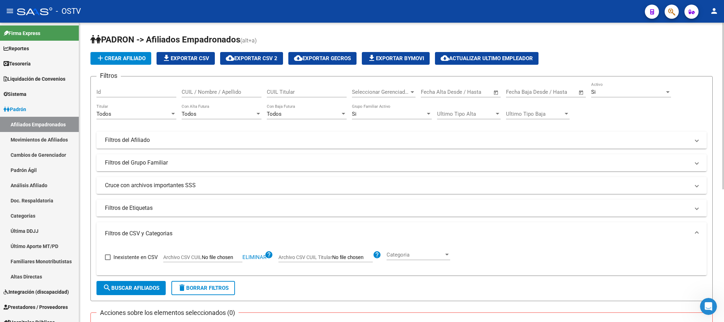
click at [615, 95] on div "Si" at bounding box center [629, 92] width 74 height 6
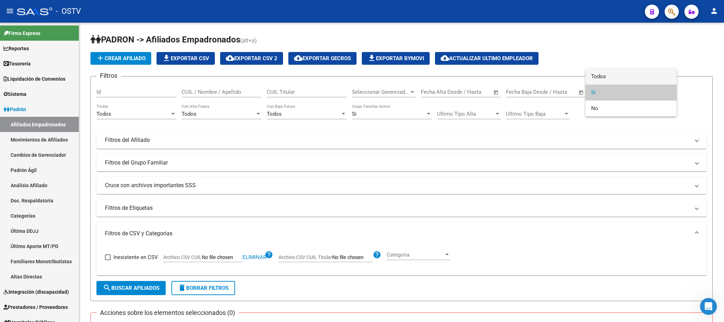
click at [600, 82] on span "Todos" at bounding box center [632, 77] width 80 height 16
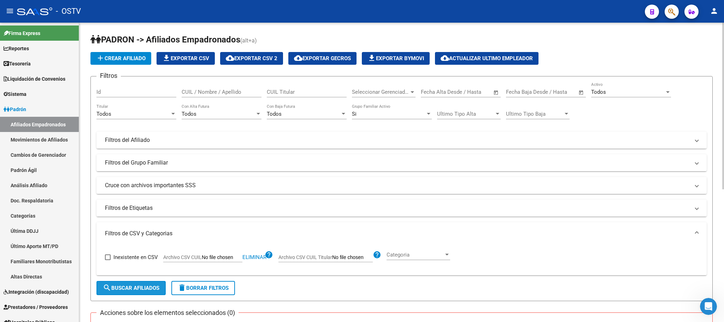
click at [144, 285] on span "search Buscar Afiliados" at bounding box center [131, 288] width 57 height 6
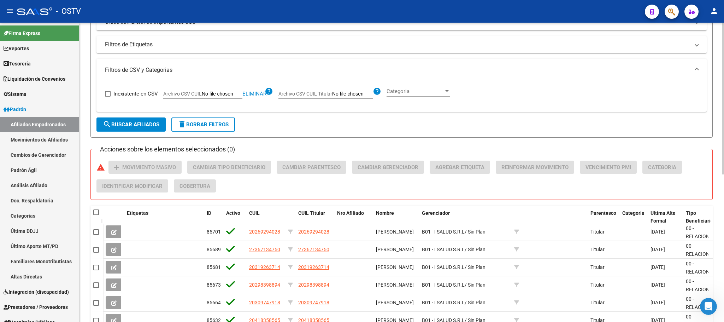
scroll to position [291, 0]
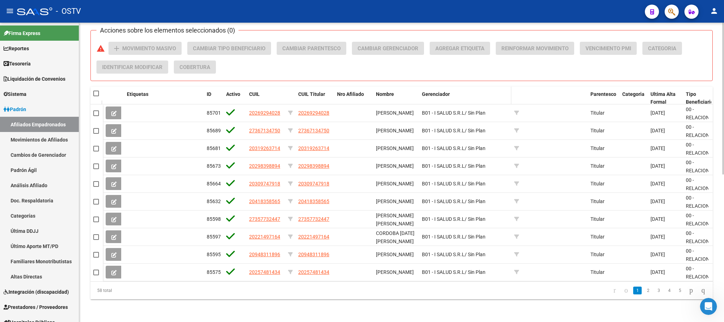
click at [439, 91] on span "Gerenciador" at bounding box center [436, 94] width 28 height 6
click at [431, 91] on span "Gerenciador" at bounding box center [436, 94] width 28 height 6
drag, startPoint x: 417, startPoint y: 89, endPoint x: 516, endPoint y: 87, distance: 99.0
click at [516, 87] on div "Etiquetas ID Activo CUIL CUIL Titular Nro Afiliado Nombre Gerenciador Parentesc…" at bounding box center [563, 98] width 920 height 23
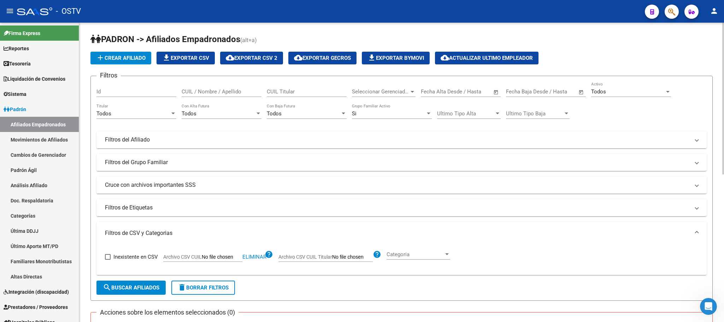
scroll to position [0, 0]
click at [620, 95] on div "Todos" at bounding box center [629, 92] width 74 height 6
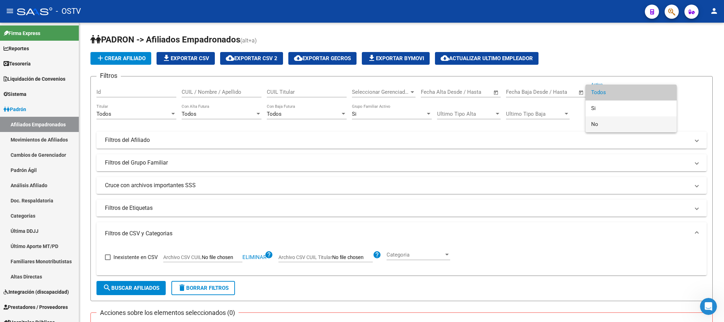
click at [601, 121] on span "No" at bounding box center [632, 124] width 80 height 16
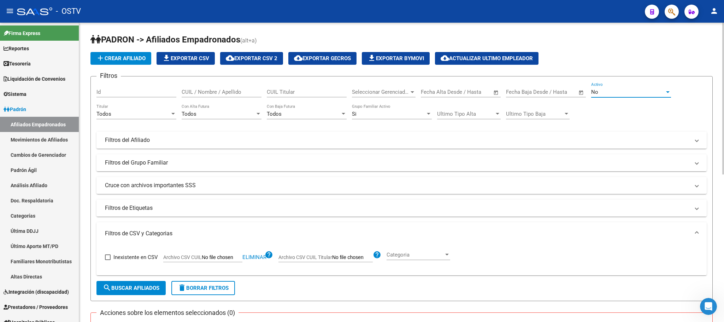
click at [154, 296] on form "Filtros Id CUIL / Nombre / Apellido CUIL Titular Seleccionar Gerenciador Selecc…" at bounding box center [402, 188] width 623 height 225
click at [154, 295] on form "Filtros Id CUIL / Nombre / Apellido CUIL Titular Seleccionar Gerenciador Selecc…" at bounding box center [402, 188] width 623 height 225
click at [155, 291] on span "search Buscar Afiliados" at bounding box center [131, 288] width 57 height 6
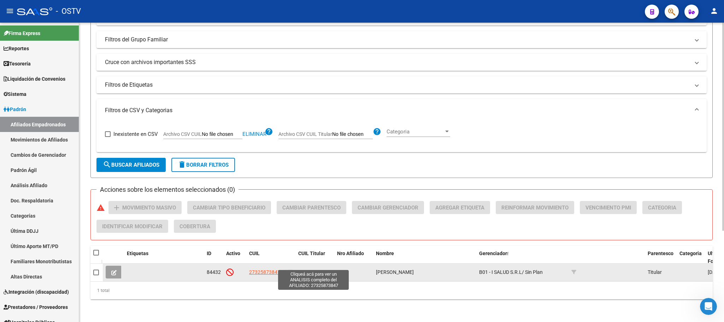
click at [312, 269] on span "27325873847" at bounding box center [313, 272] width 31 height 6
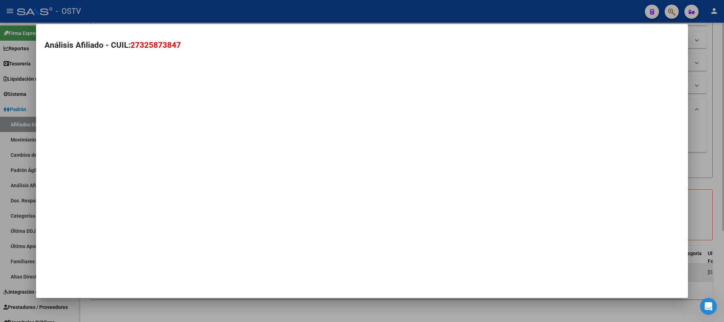
type textarea "27325873847"
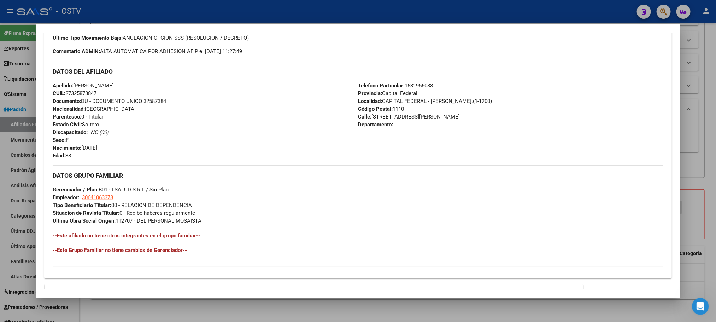
scroll to position [304, 0]
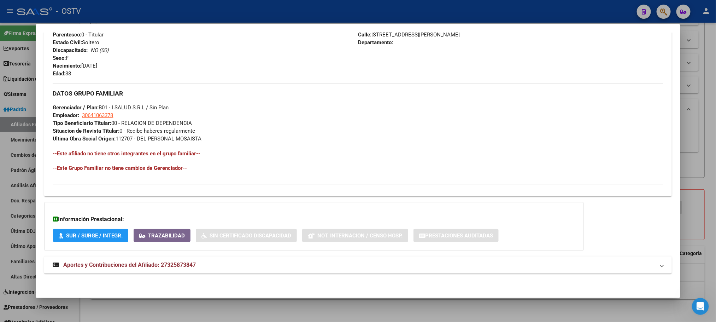
click at [198, 259] on mat-expansion-panel-header "Aportes y Contribuciones del Afiliado: 27325873847" at bounding box center [358, 264] width 628 height 17
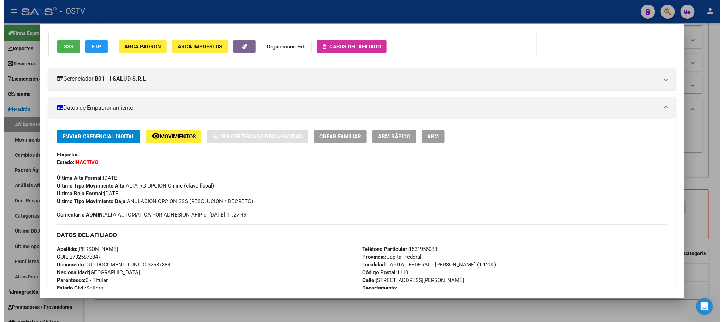
scroll to position [0, 0]
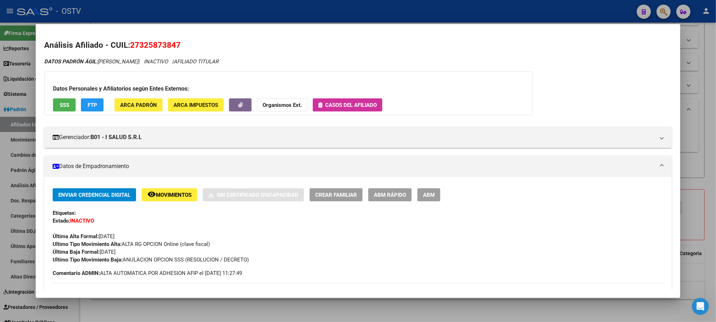
click at [81, 313] on div at bounding box center [358, 161] width 716 height 322
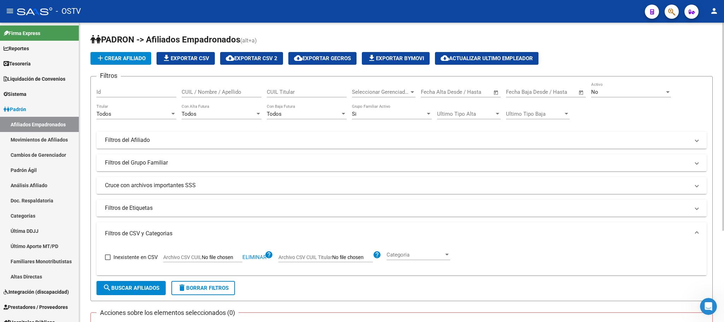
click at [601, 92] on div "No" at bounding box center [629, 92] width 74 height 6
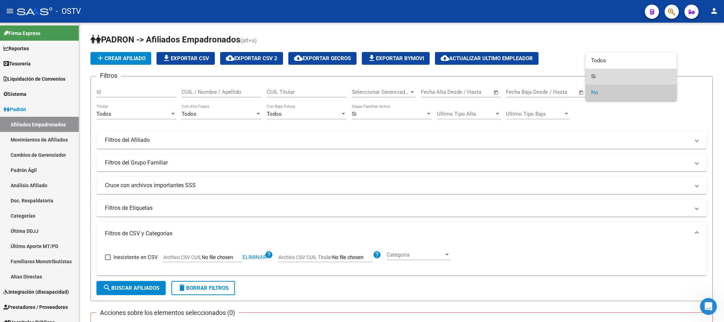
click at [604, 78] on span "Si" at bounding box center [632, 77] width 80 height 16
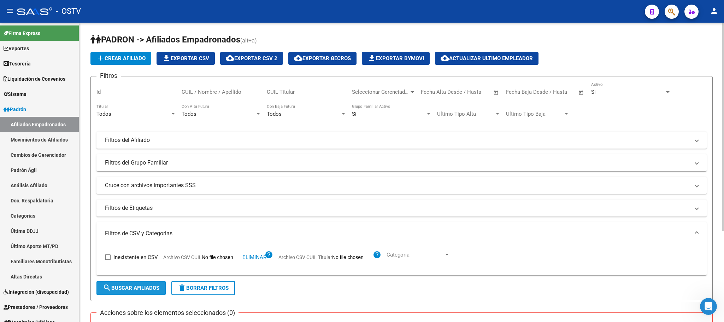
click at [154, 290] on span "search Buscar Afiliados" at bounding box center [131, 288] width 57 height 6
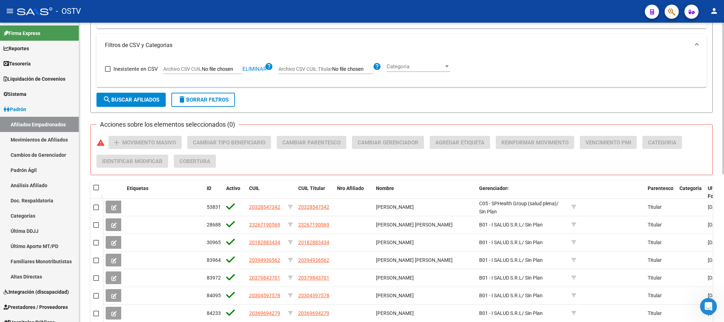
scroll to position [291, 0]
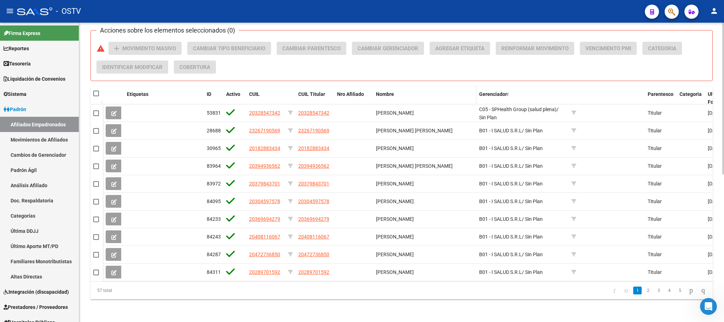
click at [385, 91] on span "Nombre" at bounding box center [385, 94] width 18 height 6
click at [366, 308] on div "PADRON -> Afiliados Empadronados (alt+a) add Crear Afiliado file_download Expor…" at bounding box center [401, 30] width 645 height 581
drag, startPoint x: 396, startPoint y: 308, endPoint x: 401, endPoint y: 308, distance: 4.9
click at [396, 308] on div "PADRON -> Afiliados Empadronados (alt+a) add Crear Afiliado file_download Expor…" at bounding box center [401, 30] width 645 height 581
click at [644, 293] on link "2" at bounding box center [648, 290] width 8 height 8
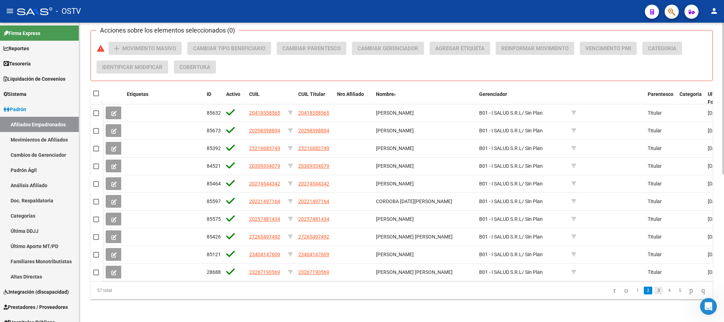
click at [655, 291] on link "3" at bounding box center [659, 290] width 8 height 8
click at [644, 291] on link "2" at bounding box center [648, 290] width 8 height 8
click at [655, 292] on link "3" at bounding box center [659, 290] width 8 height 8
click at [665, 290] on link "4" at bounding box center [669, 290] width 8 height 8
click at [644, 291] on link "3" at bounding box center [648, 290] width 8 height 8
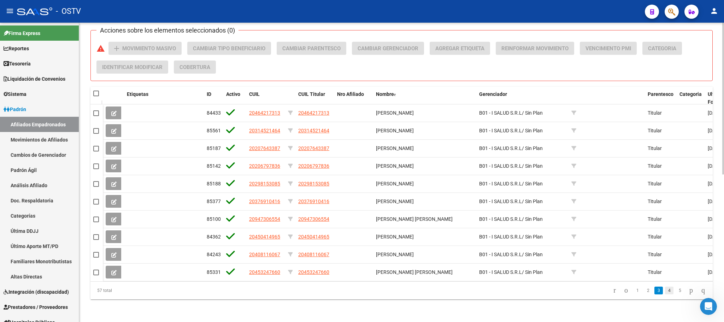
click at [665, 291] on link "4" at bounding box center [669, 290] width 8 height 8
click at [665, 292] on link "5" at bounding box center [669, 290] width 8 height 8
click at [655, 291] on link "4" at bounding box center [659, 290] width 8 height 8
click at [665, 293] on link "5" at bounding box center [669, 290] width 8 height 8
click at [676, 292] on link "6" at bounding box center [680, 290] width 8 height 8
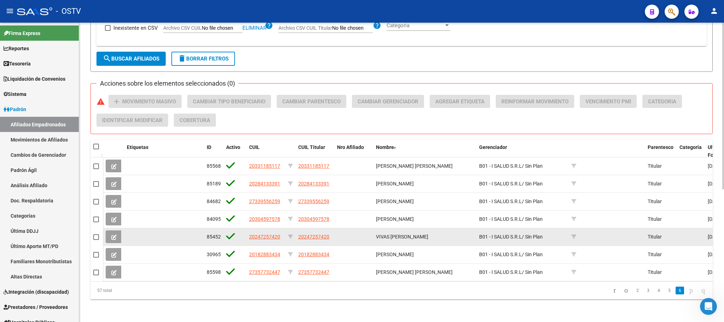
scroll to position [238, 0]
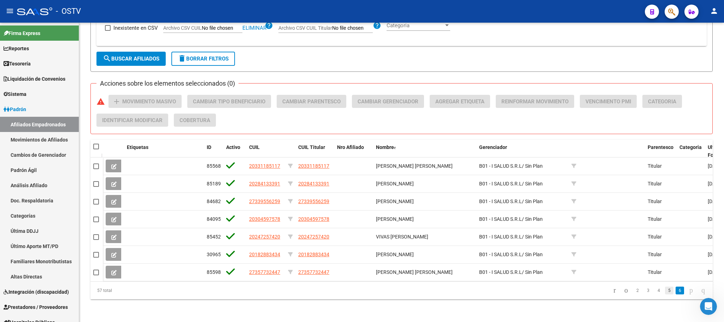
click at [665, 289] on link "5" at bounding box center [669, 290] width 8 height 8
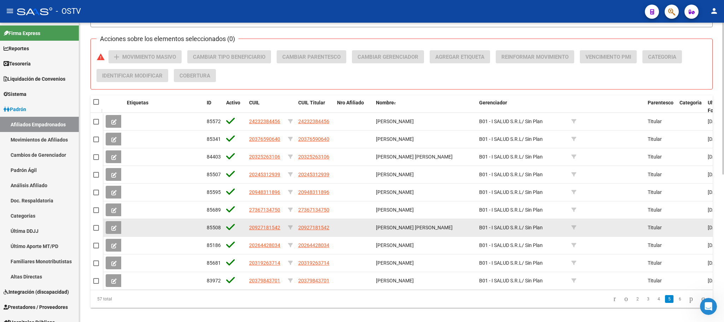
scroll to position [291, 0]
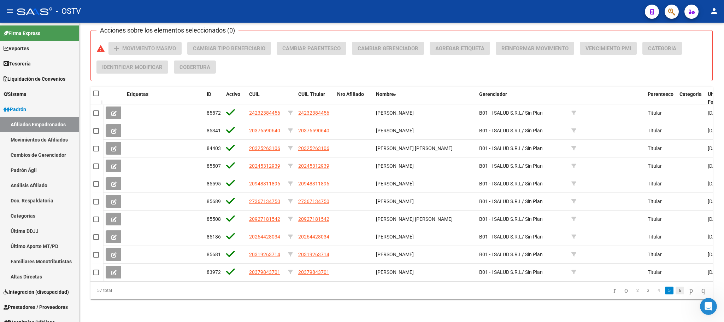
click at [676, 292] on link "6" at bounding box center [680, 290] width 8 height 8
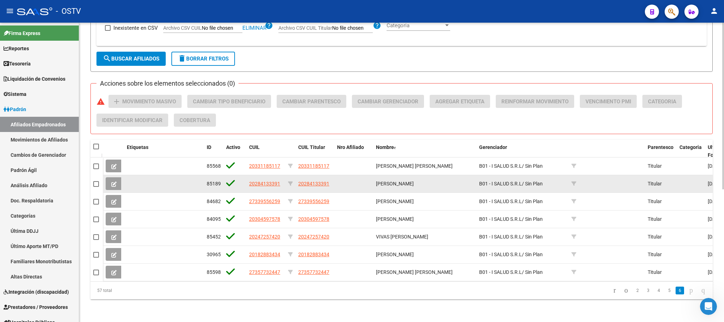
scroll to position [238, 0]
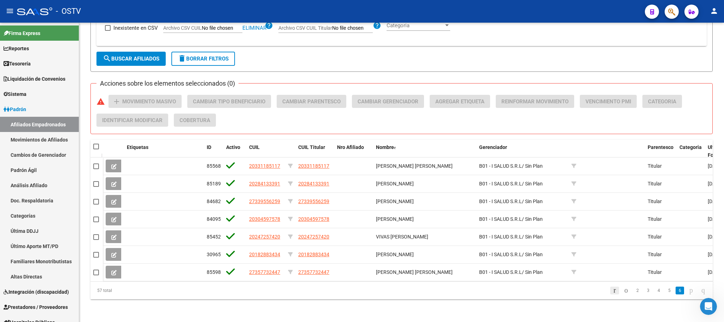
click at [613, 292] on icon "go to first page" at bounding box center [615, 290] width 5 height 8
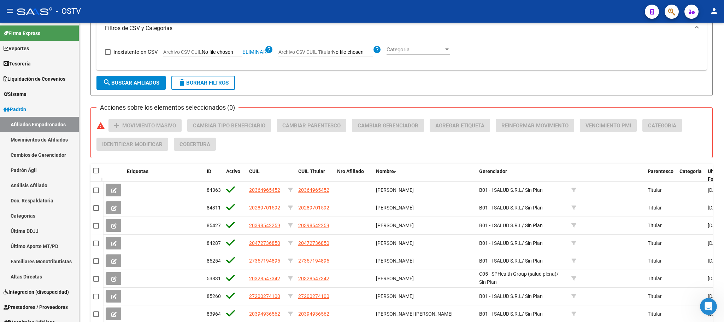
scroll to position [25, 0]
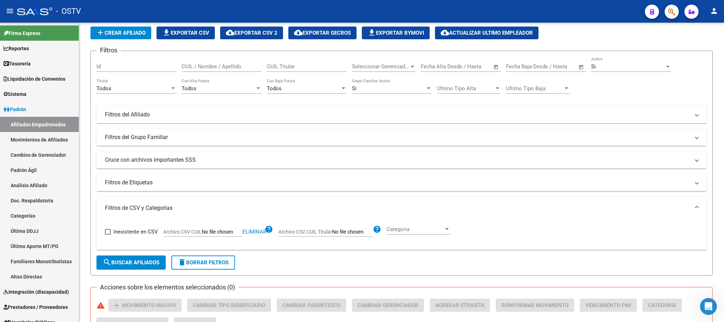
click at [389, 66] on span "Seleccionar Gerenciador" at bounding box center [380, 66] width 57 height 6
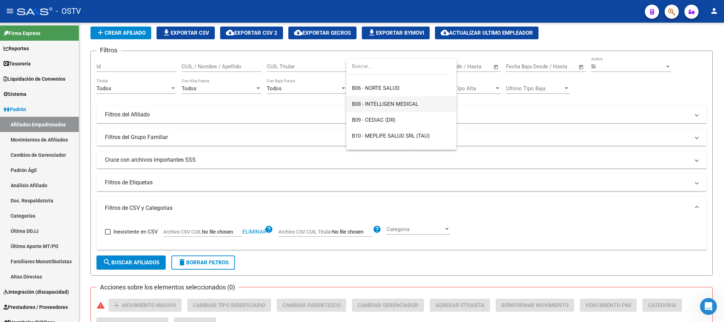
scroll to position [53, 0]
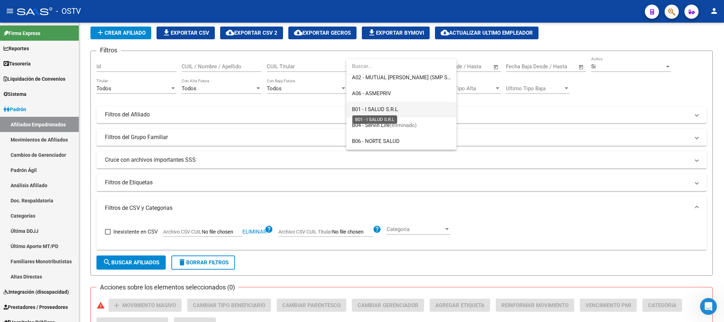
click at [381, 110] on span "B01 - I SALUD S.R.L" at bounding box center [375, 109] width 46 height 6
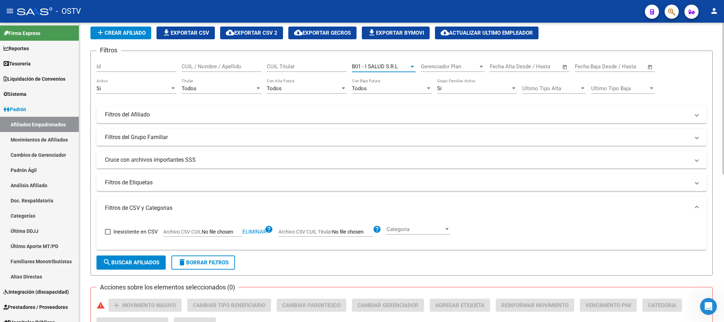
click at [136, 262] on span "search Buscar Afiliados" at bounding box center [131, 262] width 57 height 6
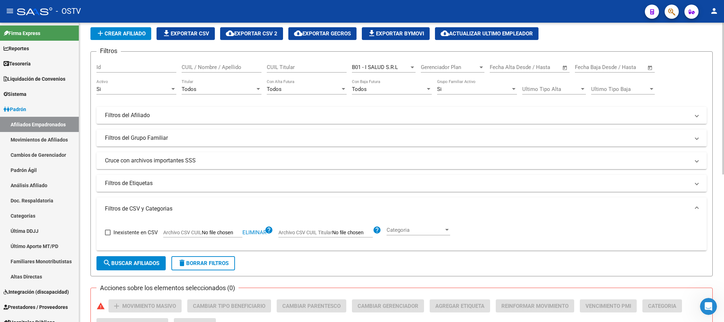
scroll to position [0, 0]
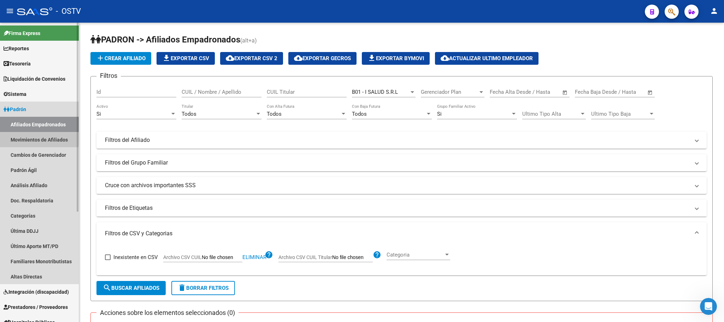
click at [15, 136] on link "Movimientos de Afiliados" at bounding box center [39, 139] width 79 height 15
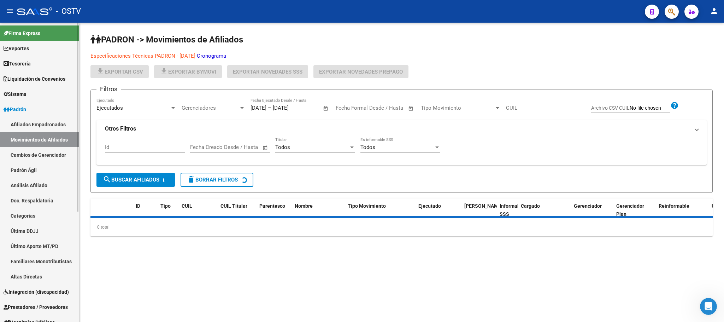
click at [30, 124] on link "Afiliados Empadronados" at bounding box center [39, 124] width 79 height 15
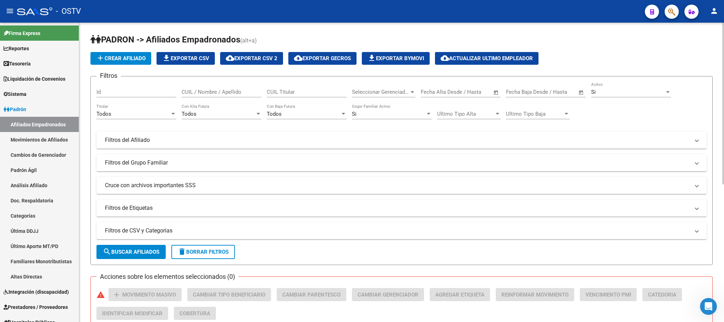
click at [85, 138] on div "PADRON -> Afiliados Empadronados (alt+a) add Crear Afiliado file_download Expor…" at bounding box center [401, 295] width 645 height 545
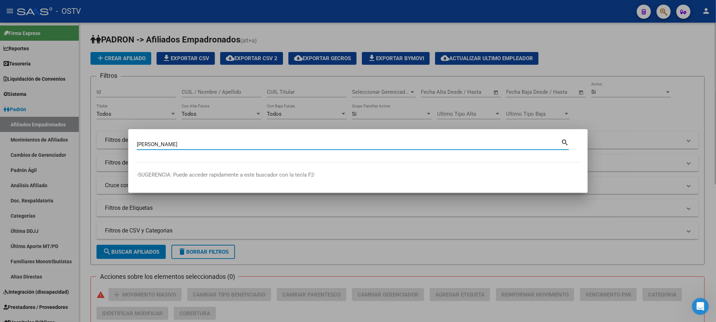
type input "[PERSON_NAME]"
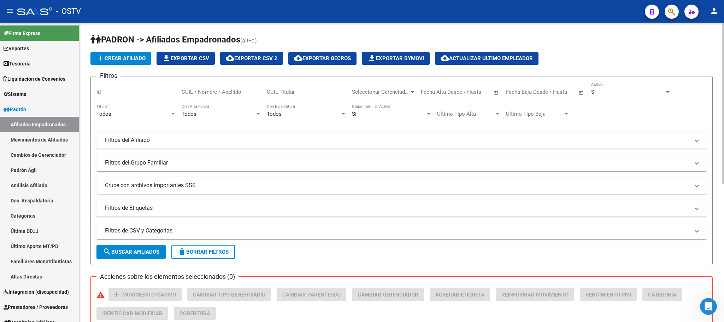
click at [386, 88] on div "Seleccionar Gerenciador Seleccionar Gerenciador" at bounding box center [384, 89] width 64 height 15
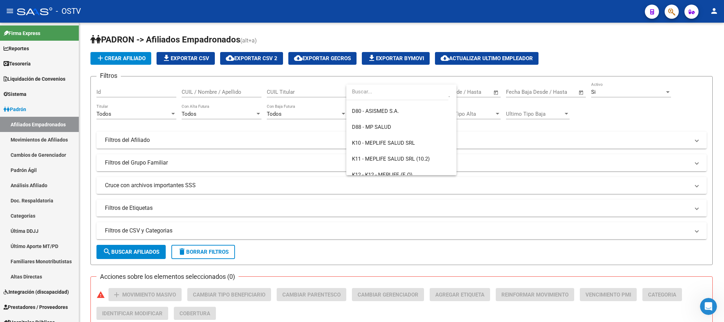
scroll to position [402, 0]
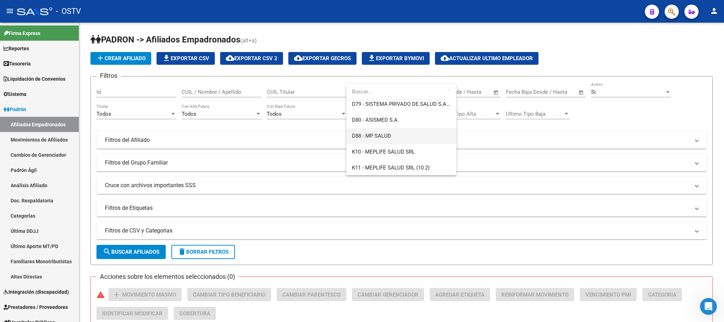
click at [404, 137] on span "D88 - MP SALUD" at bounding box center [401, 136] width 99 height 16
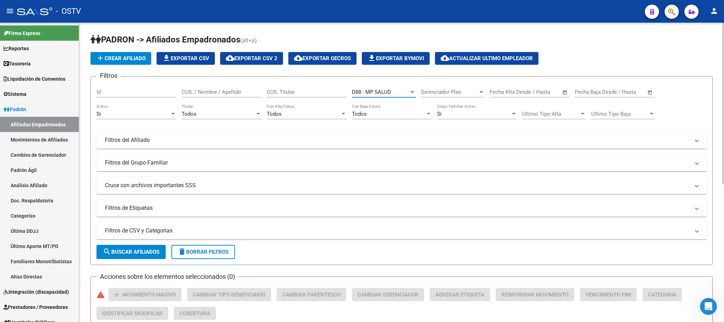
click at [219, 90] on input "CUIL / Nombre / Apellido" at bounding box center [222, 92] width 80 height 6
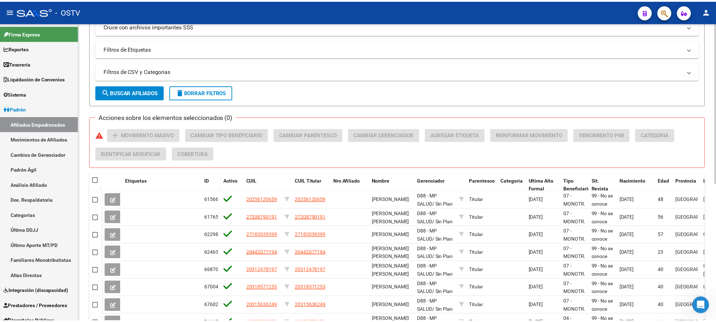
scroll to position [254, 0]
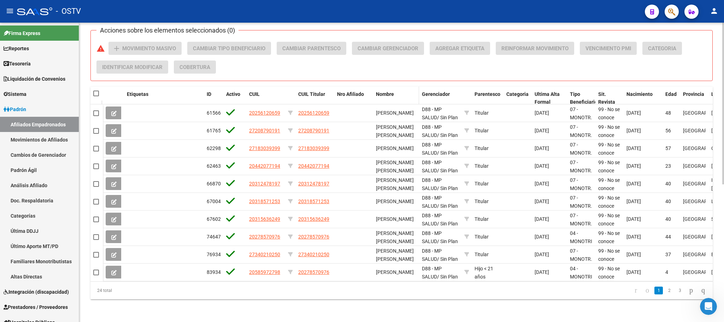
type input "[PERSON_NAME]"
drag, startPoint x: 417, startPoint y: 87, endPoint x: 564, endPoint y: 87, distance: 147.4
click at [564, 87] on div "Etiquetas ID Activo CUIL CUIL Titular Nro Afiliado Nombre Gerenciador Parentesc…" at bounding box center [505, 102] width 804 height 31
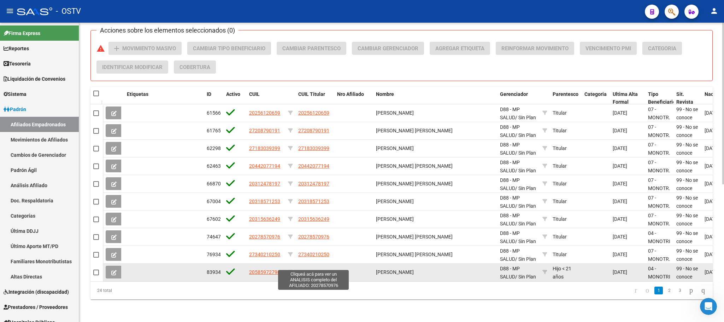
click at [311, 269] on span "20278570976" at bounding box center [313, 272] width 31 height 6
type textarea "20278570976"
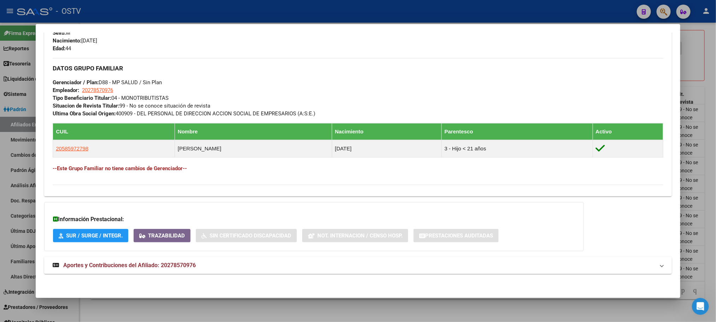
scroll to position [307, 0]
click at [173, 267] on span "Aportes y Contribuciones del Afiliado: 20278570976" at bounding box center [129, 265] width 133 height 7
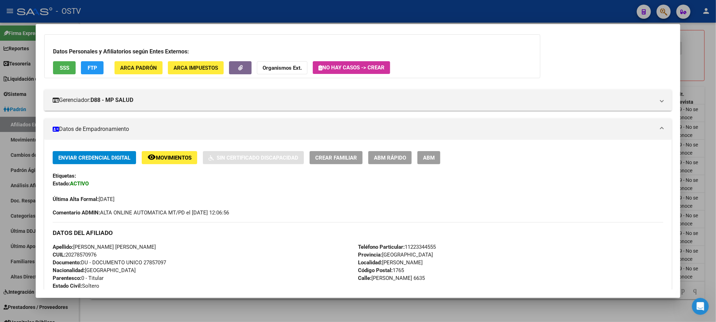
scroll to position [0, 0]
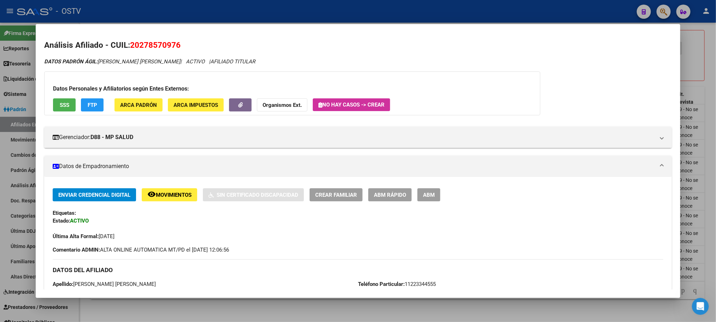
click at [60, 106] on span "SSS" at bounding box center [65, 105] width 10 height 6
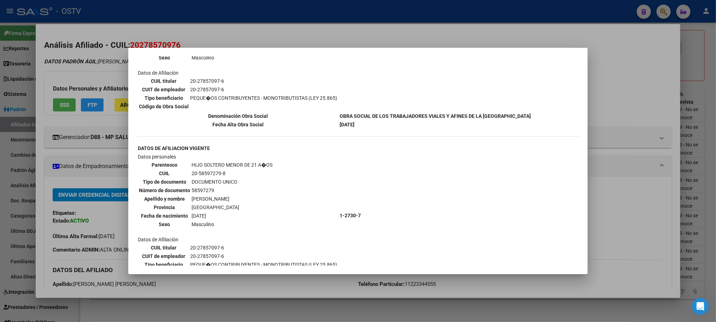
scroll to position [159, 0]
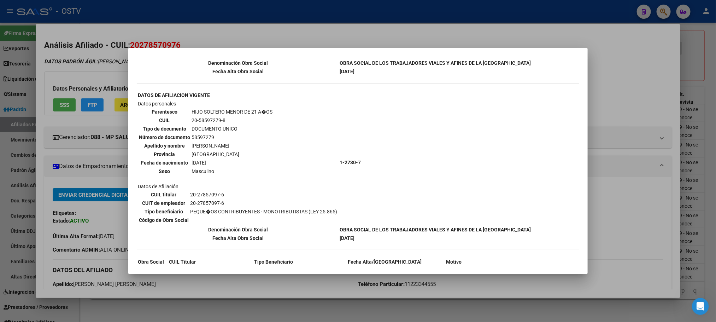
click at [75, 155] on div at bounding box center [358, 161] width 716 height 322
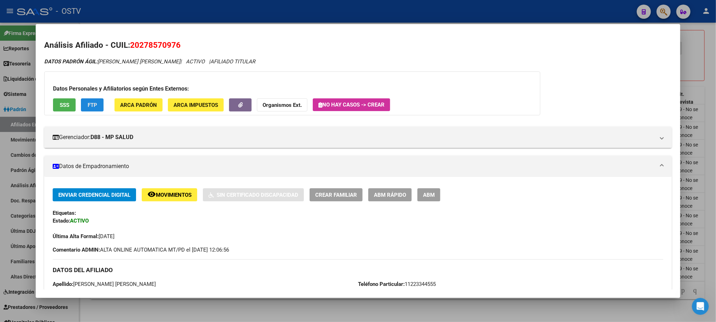
click at [91, 104] on span "FTP" at bounding box center [93, 105] width 10 height 6
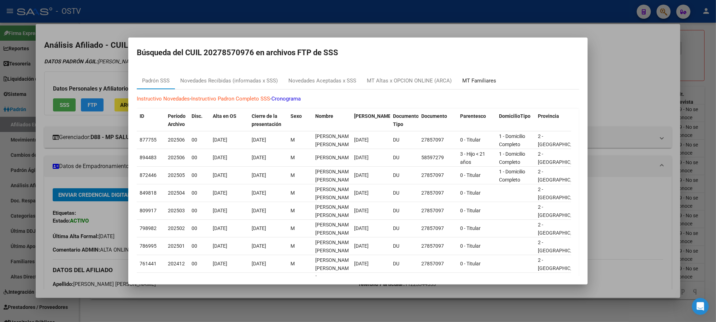
click at [468, 75] on div "MT Familiares" at bounding box center [479, 80] width 45 height 17
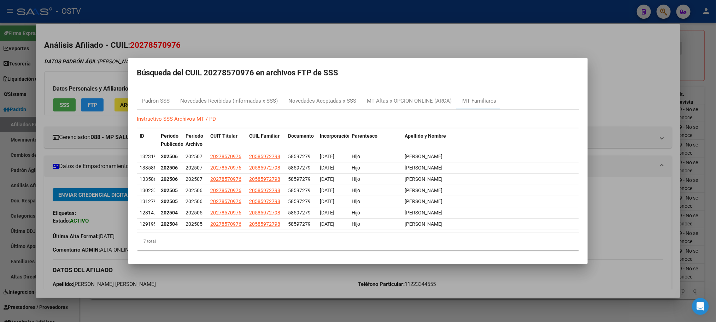
click at [42, 226] on div at bounding box center [358, 161] width 716 height 322
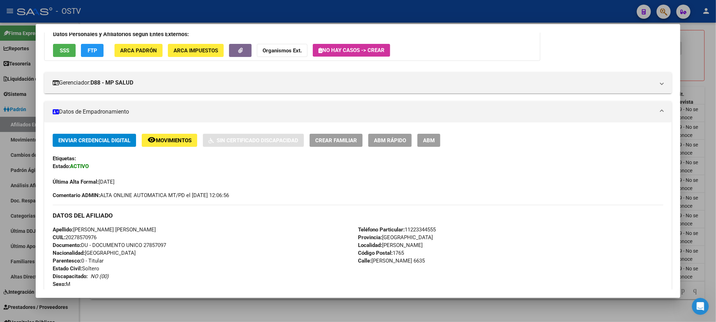
scroll to position [106, 0]
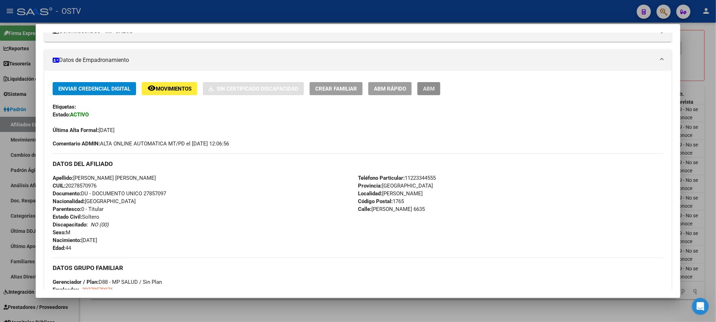
click at [430, 88] on span "ABM" at bounding box center [429, 89] width 12 height 6
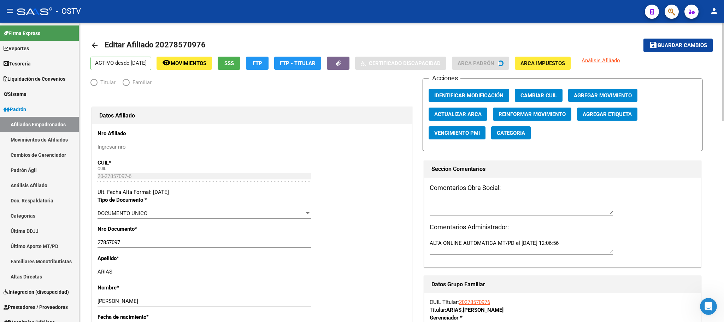
radio input "true"
type input "20-27857097-6"
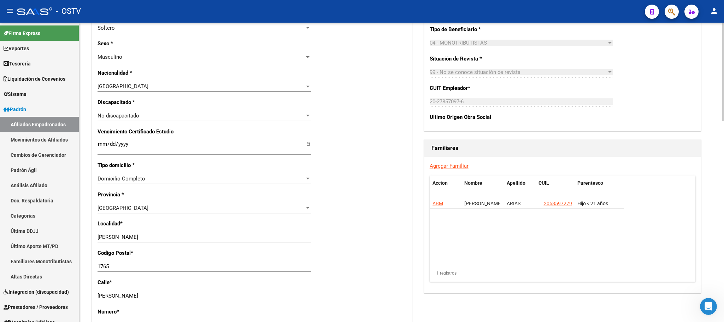
scroll to position [371, 0]
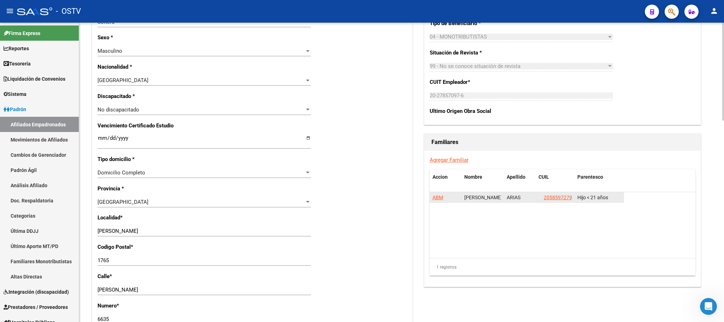
click at [436, 199] on span "ABM" at bounding box center [438, 197] width 11 height 6
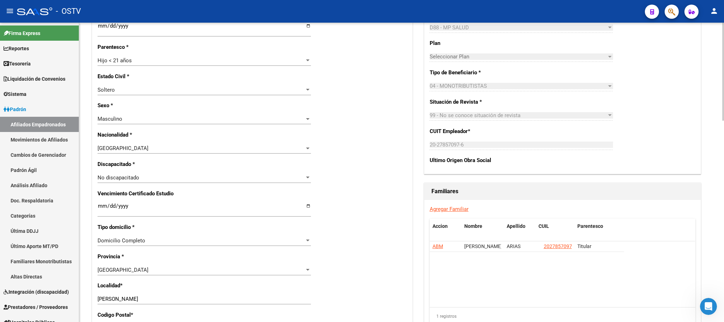
scroll to position [371, 0]
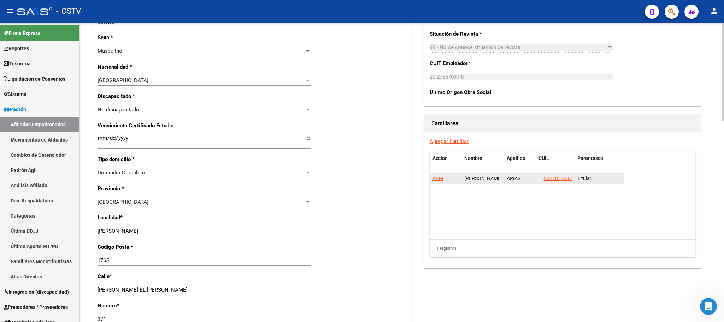
drag, startPoint x: 441, startPoint y: 178, endPoint x: 402, endPoint y: 190, distance: 39.9
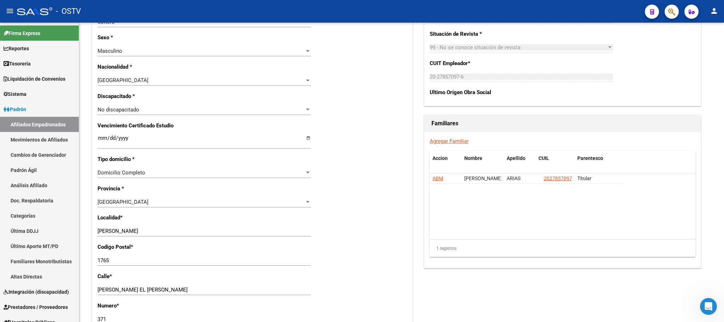
click at [440, 178] on span "ABM" at bounding box center [438, 178] width 11 height 6
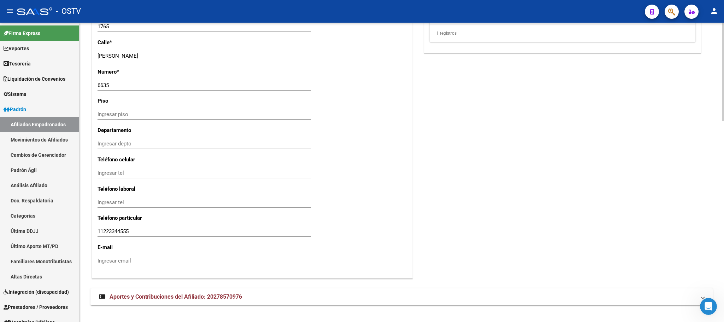
scroll to position [614, 0]
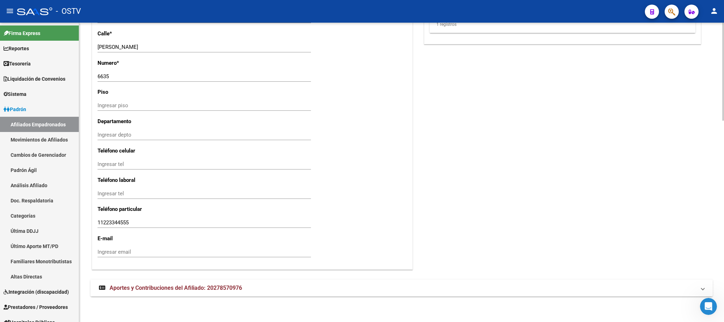
click at [219, 285] on span "Aportes y Contribuciones del Afiliado: 20278570976" at bounding box center [176, 287] width 133 height 7
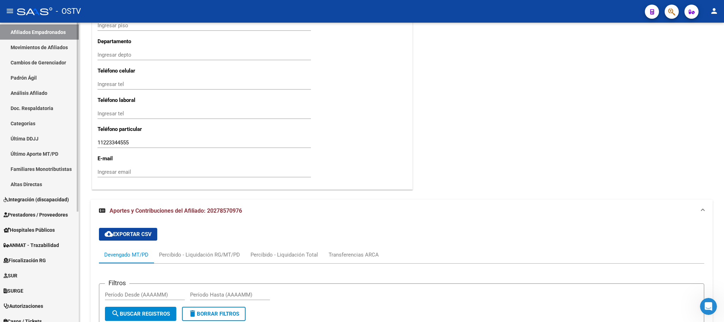
scroll to position [174, 0]
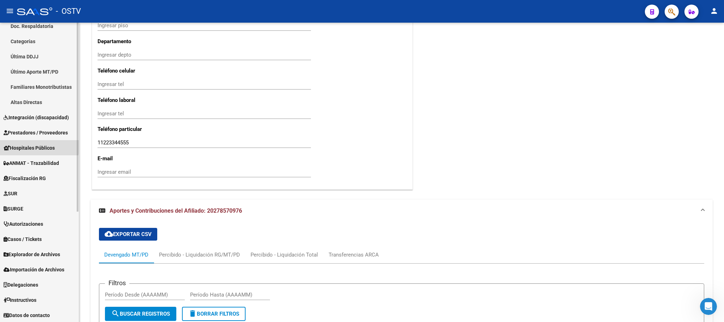
click at [28, 145] on span "Hospitales Públicos" at bounding box center [29, 148] width 51 height 8
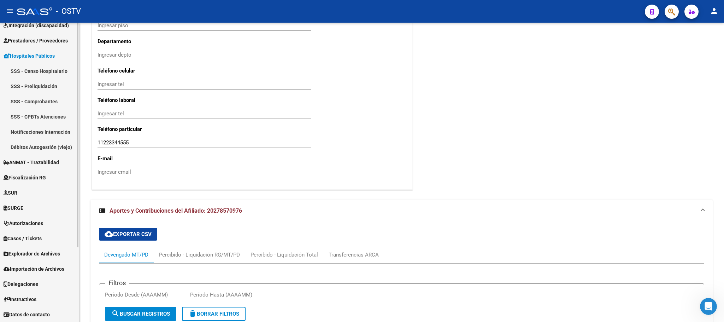
scroll to position [99, 0]
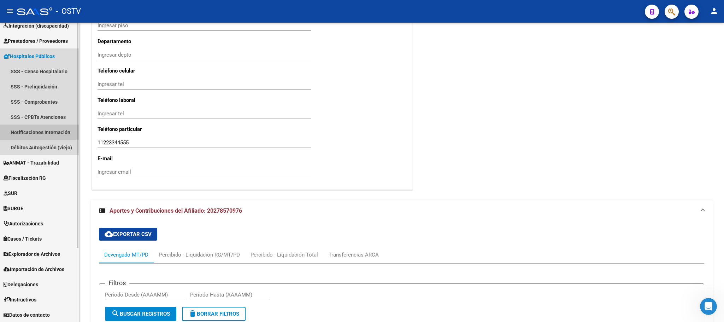
click at [30, 131] on link "Notificaciones Internación" at bounding box center [39, 131] width 79 height 15
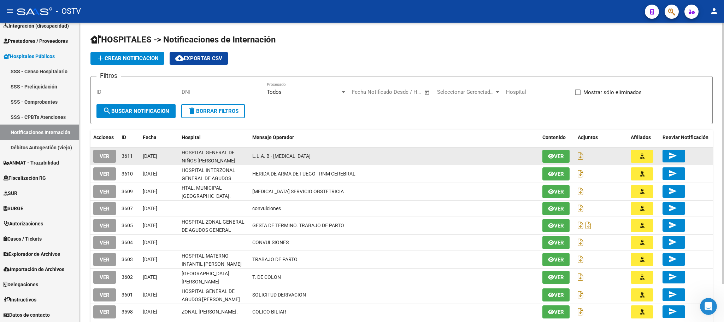
click at [108, 153] on span "VER" at bounding box center [105, 156] width 10 height 6
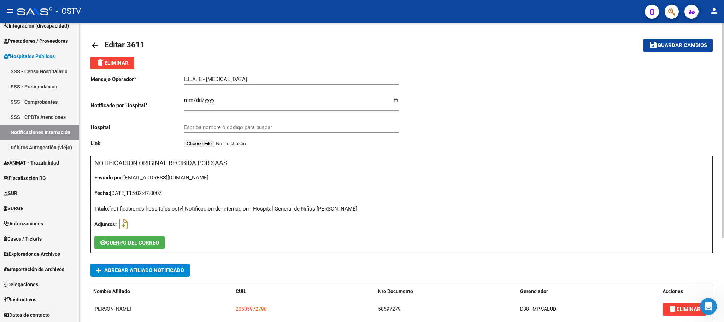
type input "HOSPITAL GENERAL DE NIÑOS [PERSON_NAME]"
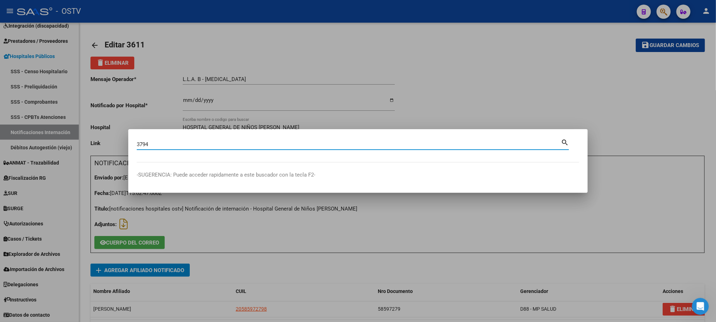
click at [159, 142] on input "3794" at bounding box center [349, 144] width 424 height 6
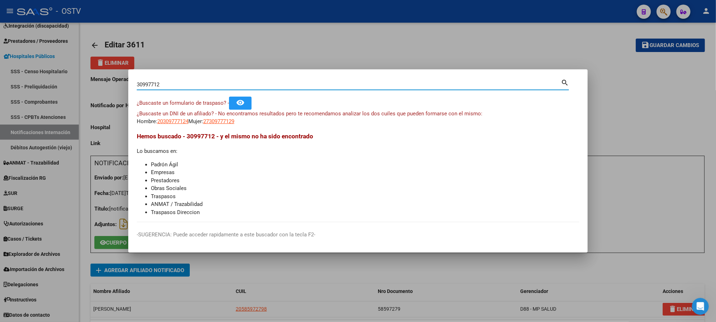
type input "30997712"
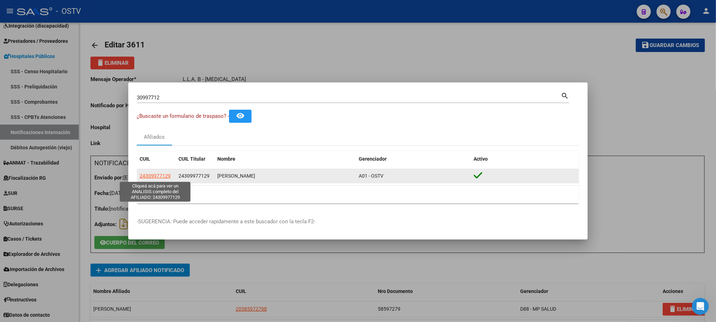
click at [155, 175] on span "24309977129" at bounding box center [155, 176] width 31 height 6
type textarea "24309977129"
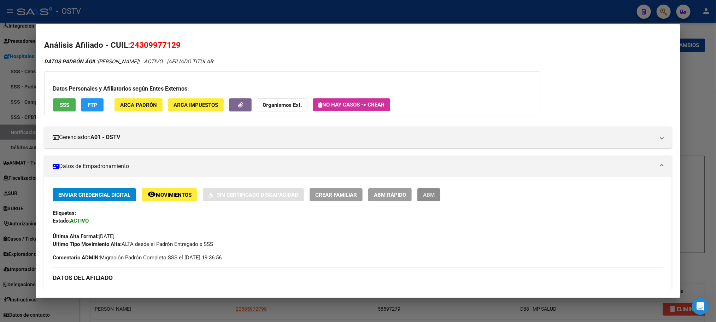
click at [433, 193] on button "ABM" at bounding box center [429, 194] width 23 height 13
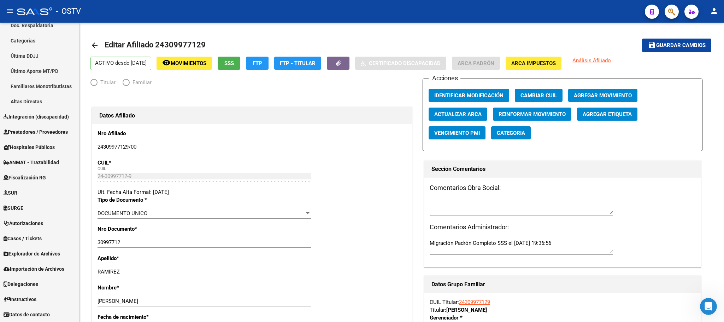
scroll to position [175, 0]
radio input "true"
type input "30-54667567-6"
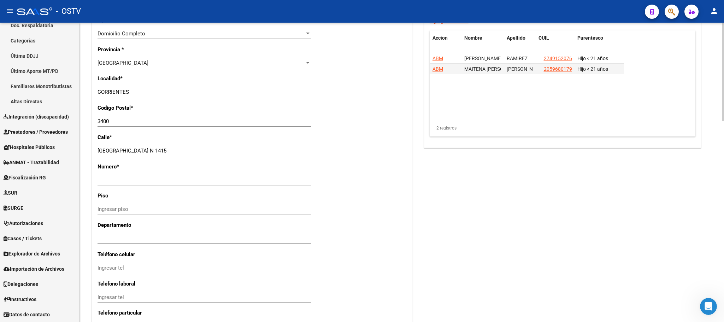
scroll to position [614, 0]
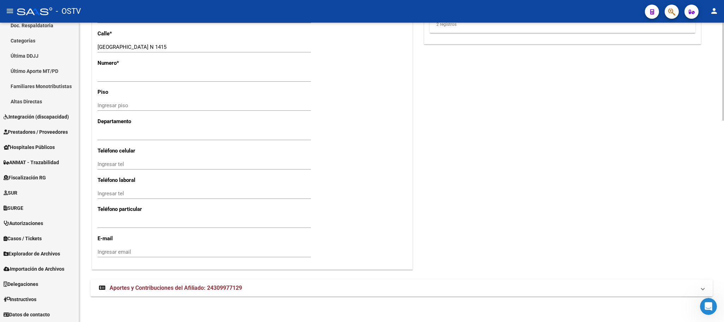
click at [194, 284] on mat-expansion-panel-header "Aportes y Contribuciones del Afiliado: 24309977129" at bounding box center [402, 287] width 623 height 17
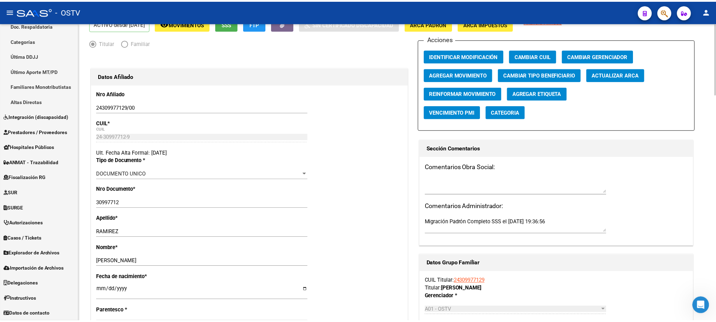
scroll to position [2, 0]
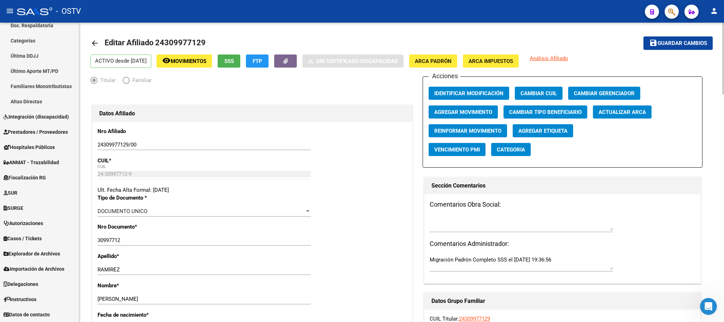
click at [234, 64] on span "SSS" at bounding box center [230, 61] width 10 height 6
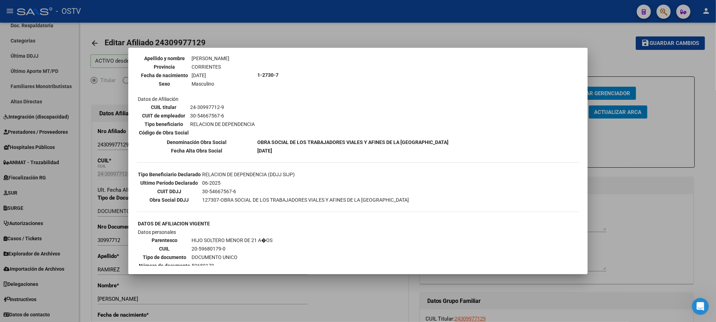
scroll to position [159, 0]
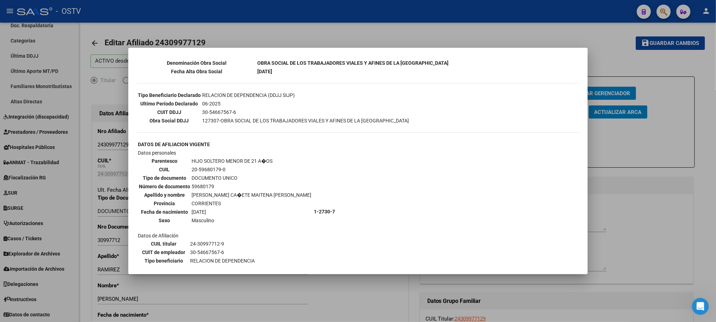
click at [85, 223] on div at bounding box center [358, 161] width 716 height 322
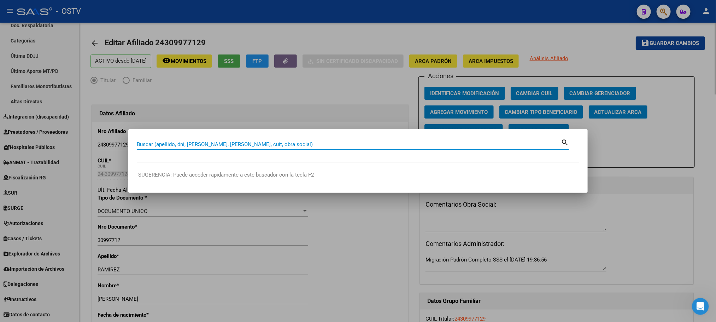
paste input "20389123952"
type input "20389123952"
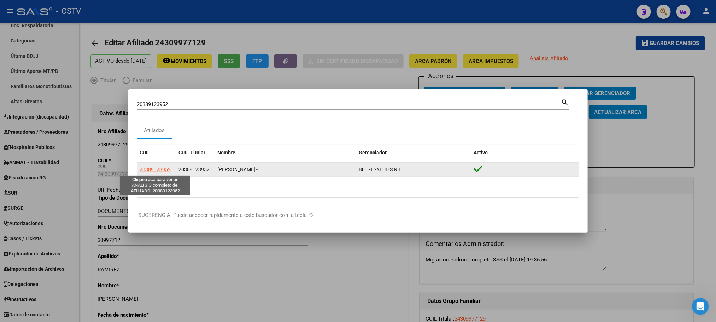
click at [162, 170] on span "20389123952" at bounding box center [155, 170] width 31 height 6
type textarea "20389123952"
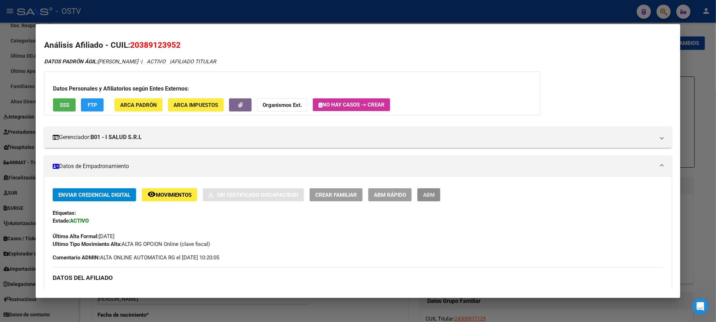
click at [426, 196] on span "ABM" at bounding box center [429, 195] width 12 height 6
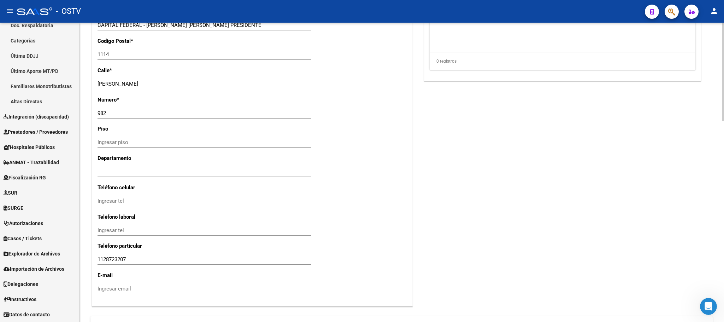
scroll to position [614, 0]
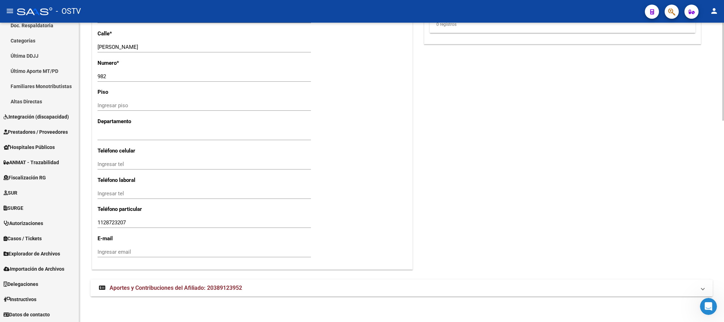
click at [226, 287] on span "Aportes y Contribuciones del Afiliado: 20389123952" at bounding box center [176, 287] width 133 height 7
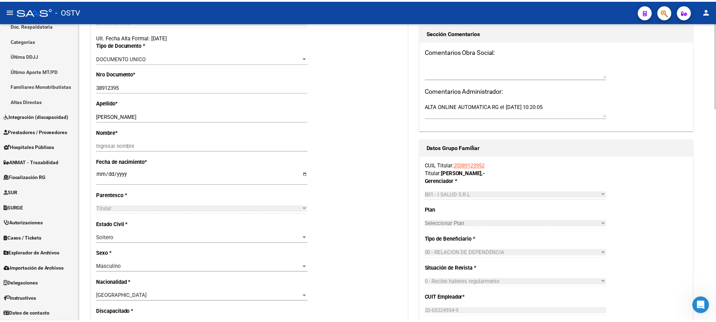
scroll to position [0, 0]
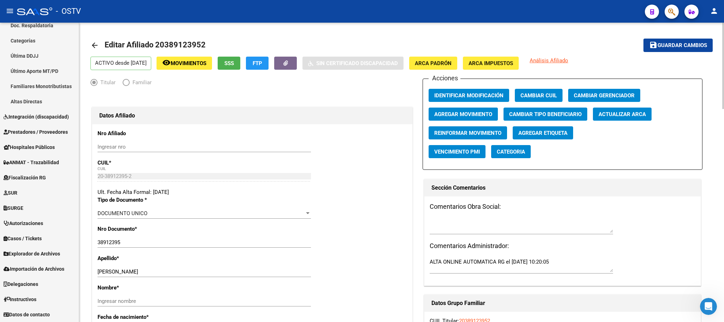
click at [240, 58] on button "SSS" at bounding box center [229, 63] width 23 height 13
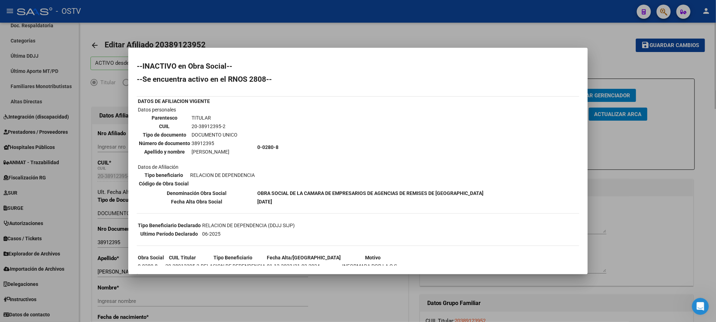
click at [698, 232] on div at bounding box center [358, 161] width 716 height 322
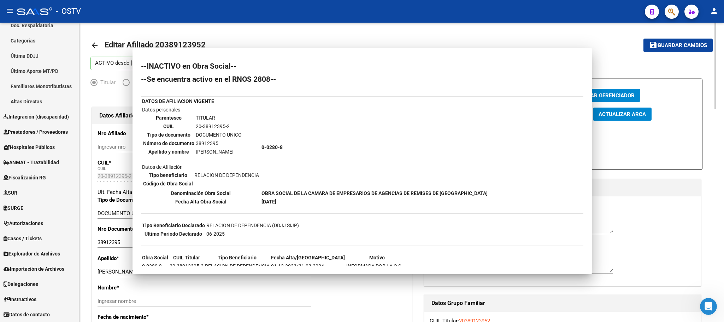
click at [698, 232] on div "Comentarios Obra Social: Comentarios Administrador: ALTA ONLINE AUTOMATICA RG e…" at bounding box center [563, 240] width 276 height 89
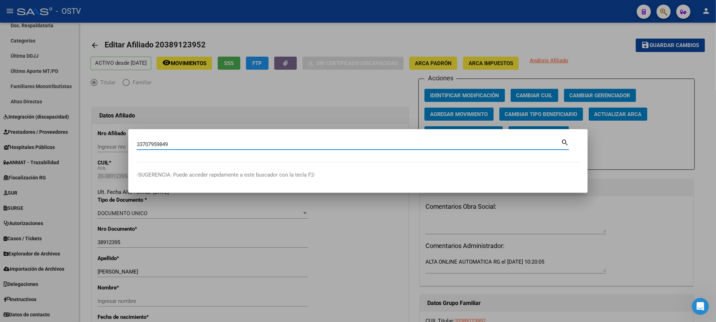
type input "33707959849"
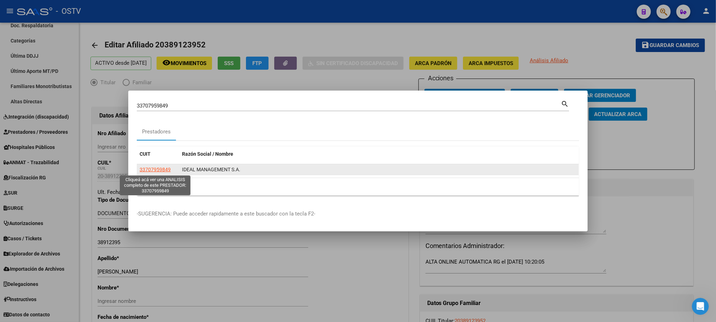
click at [153, 171] on span "33707959849" at bounding box center [155, 170] width 31 height 6
type textarea "33707959849"
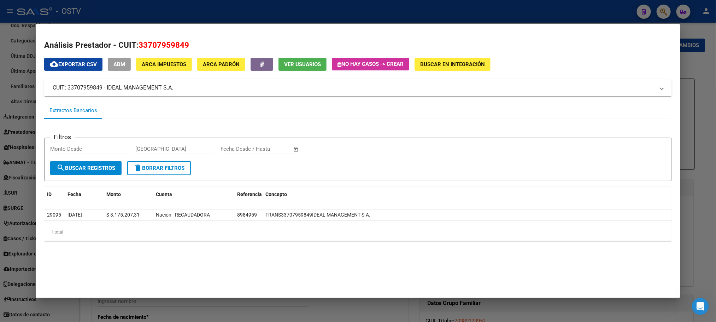
click at [171, 67] on span "ARCA Impuestos" at bounding box center [164, 64] width 45 height 6
click at [155, 86] on mat-panel-title "CUIT: 33707959849 - IDEAL MANAGEMENT S.A." at bounding box center [354, 87] width 602 height 8
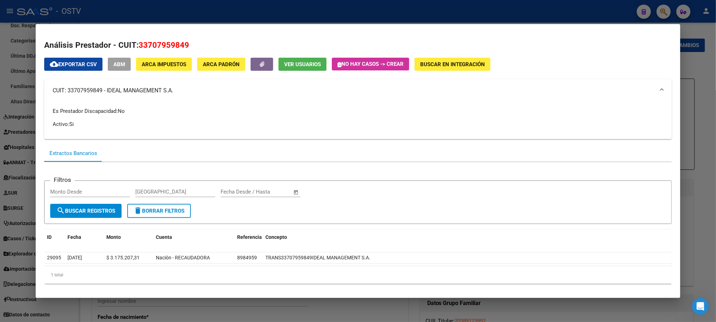
click at [165, 64] on span "ARCA Impuestos" at bounding box center [164, 64] width 45 height 6
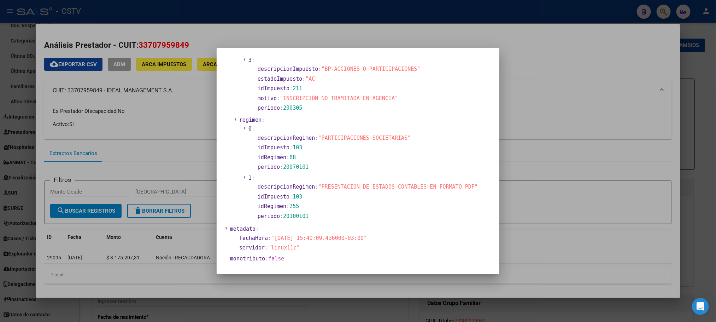
scroll to position [318, 0]
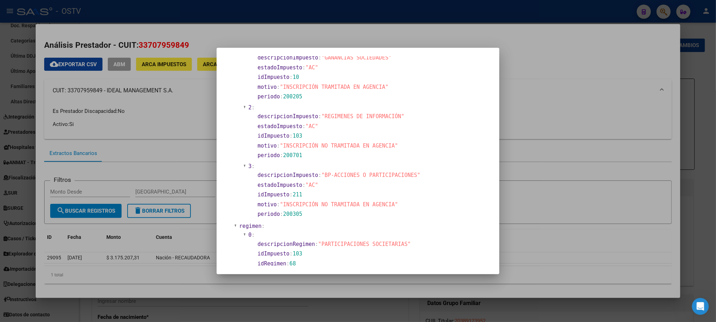
click at [177, 225] on div at bounding box center [358, 161] width 716 height 322
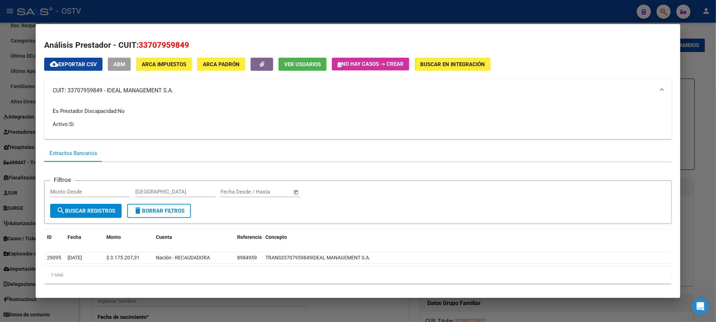
scroll to position [8, 0]
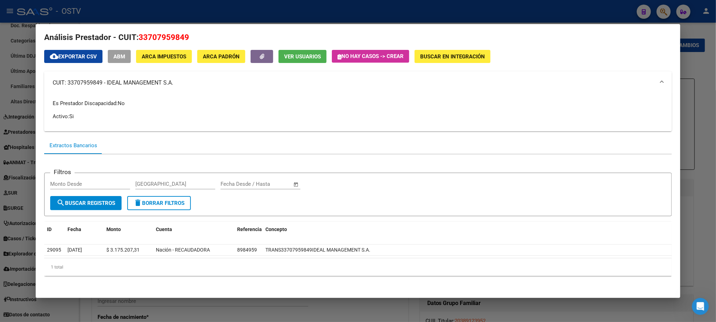
drag, startPoint x: 65, startPoint y: 81, endPoint x: 99, endPoint y: 83, distance: 34.0
click at [99, 83] on mat-panel-title "CUIT: 33707959849 - IDEAL MANAGEMENT S.A." at bounding box center [354, 82] width 602 height 8
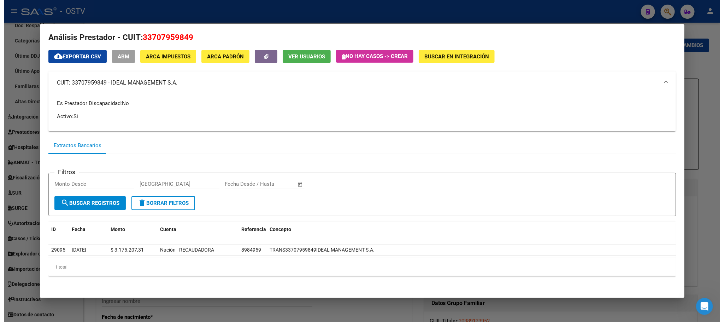
scroll to position [0, 0]
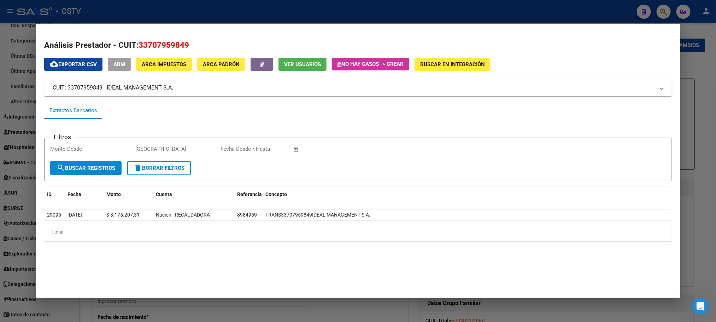
copy mat-panel-title "33707959849"
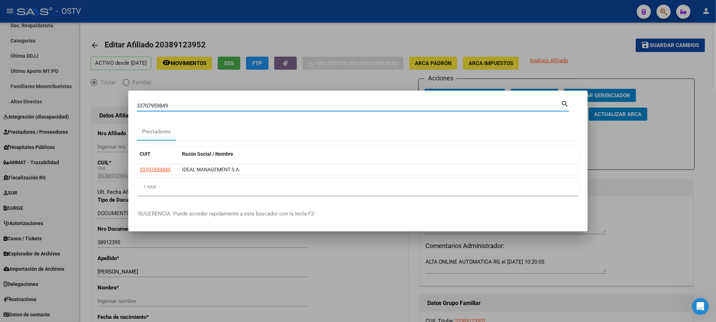
drag, startPoint x: 170, startPoint y: 106, endPoint x: 47, endPoint y: 106, distance: 122.7
click at [100, 106] on div "33707959849 Buscar (apellido, dni, cuil, nro traspaso, cuit, obra social) searc…" at bounding box center [358, 161] width 716 height 322
paste input "43017391"
type input "43017391"
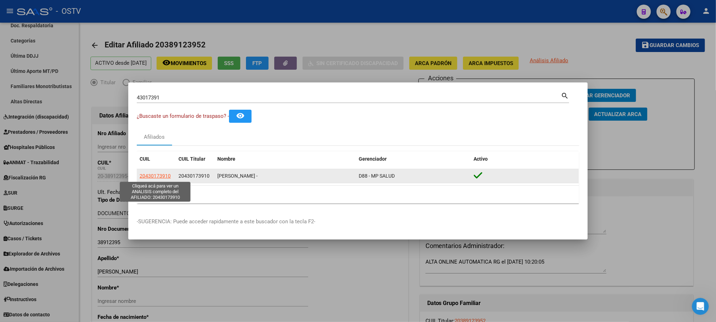
click at [148, 177] on span "20430173910" at bounding box center [155, 176] width 31 height 6
type textarea "20430173910"
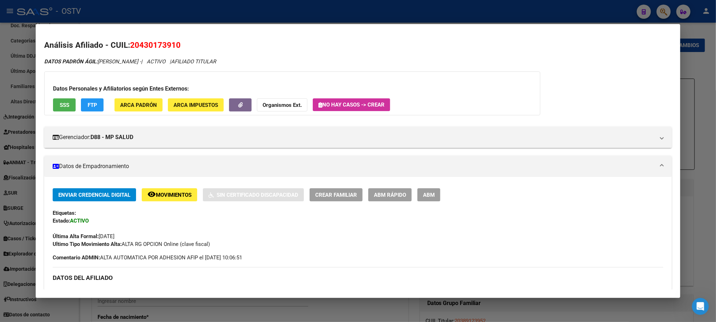
click at [432, 196] on span "ABM" at bounding box center [429, 195] width 12 height 6
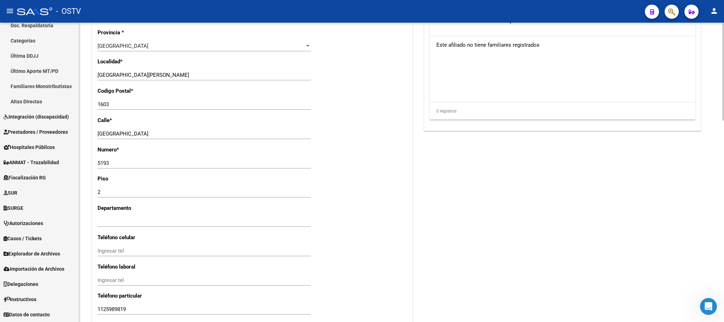
scroll to position [614, 0]
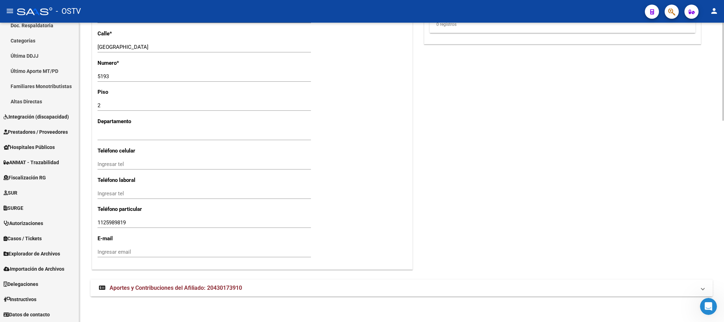
click at [134, 289] on span "Aportes y Contribuciones del Afiliado: 20430173910" at bounding box center [176, 287] width 133 height 7
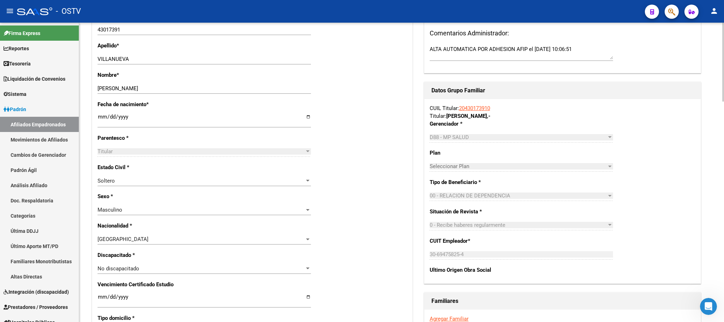
scroll to position [198, 0]
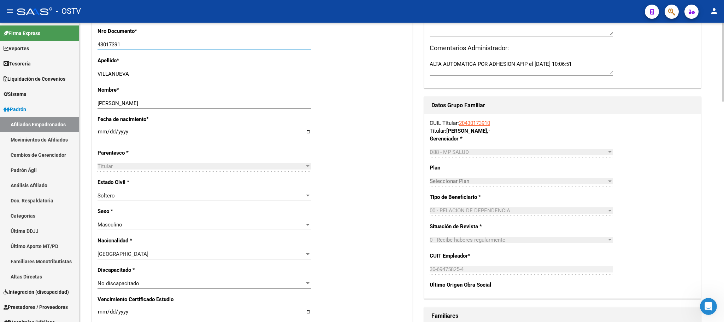
drag, startPoint x: 122, startPoint y: 45, endPoint x: 91, endPoint y: 46, distance: 31.5
click at [91, 46] on div "Datos Afiliado Nro Afiliado Ingresar nro CUIL * 20-43017391-0 CUIL ARCA Padrón …" at bounding box center [253, 288] width 324 height 793
click at [18, 110] on span "Padrón" at bounding box center [15, 109] width 23 height 8
click at [21, 110] on span "Padrón" at bounding box center [15, 109] width 23 height 8
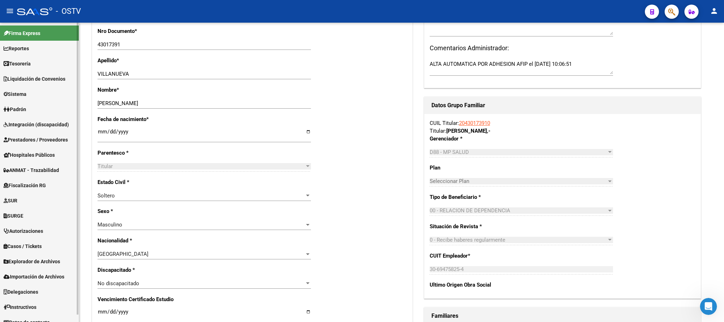
click at [24, 151] on span "Hospitales Públicos" at bounding box center [29, 155] width 51 height 8
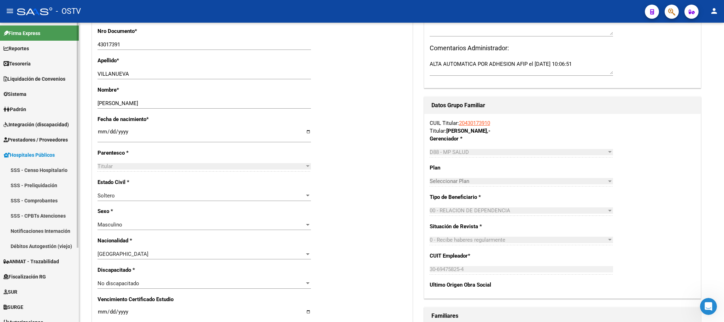
click at [28, 231] on link "Notificaciones Internación" at bounding box center [39, 230] width 79 height 15
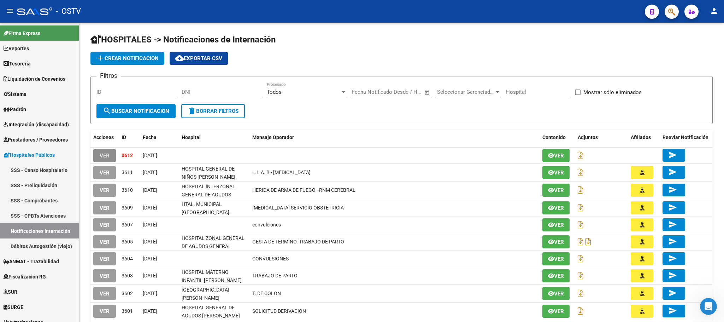
drag, startPoint x: 103, startPoint y: 158, endPoint x: 112, endPoint y: 155, distance: 9.2
click at [103, 158] on span "VER" at bounding box center [105, 155] width 10 height 6
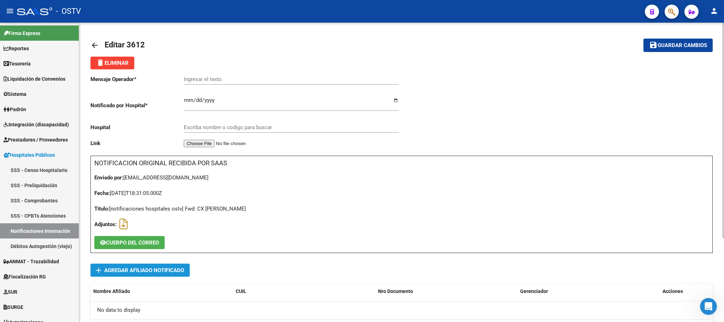
click at [144, 268] on span "Agregar Afiliado Notificado" at bounding box center [144, 270] width 80 height 6
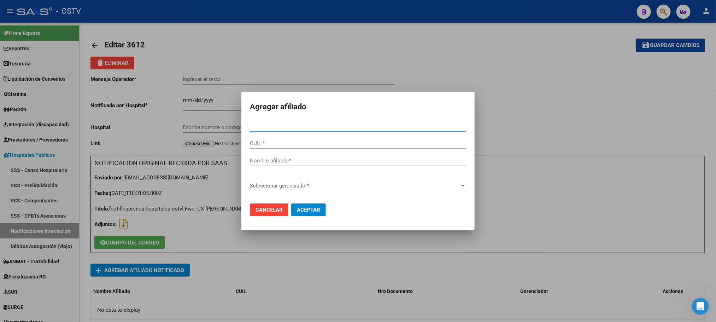
type input "43017391"
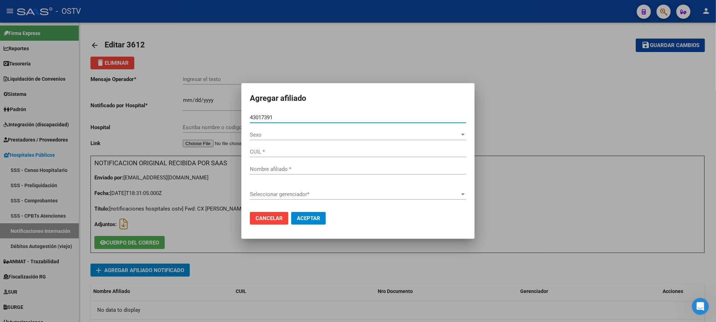
type input "20430173910"
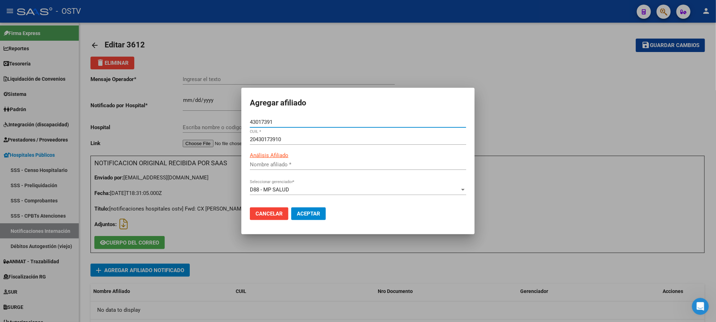
type input "[PERSON_NAME]"
type input "43017391"
click at [304, 219] on button "Aceptar" at bounding box center [308, 213] width 35 height 13
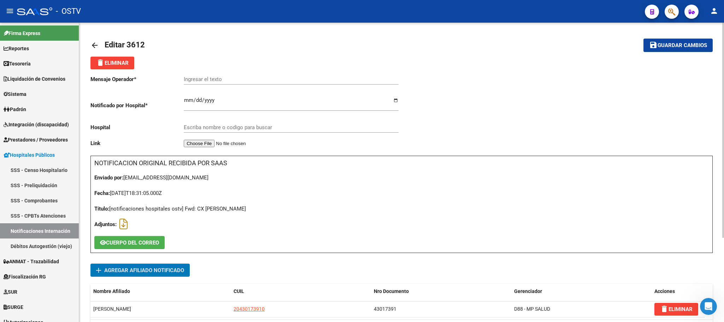
click at [207, 126] on input "Escriba nombre o codigo para buscar" at bounding box center [291, 127] width 215 height 6
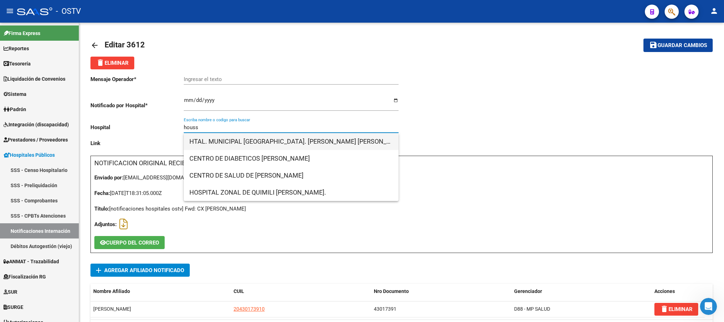
click at [226, 146] on span "HTAL. MUNICIPAL [GEOGRAPHIC_DATA]. [PERSON_NAME] [PERSON_NAME][GEOGRAPHIC_DATA]" at bounding box center [292, 141] width 204 height 17
type input "HTAL. MUNICIPAL [GEOGRAPHIC_DATA]. [PERSON_NAME] [PERSON_NAME][GEOGRAPHIC_DATA]"
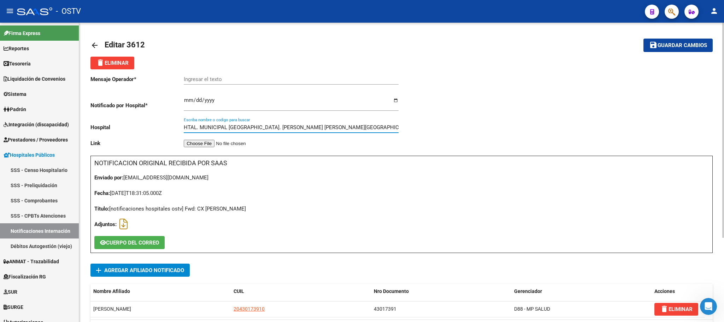
click at [249, 81] on input "Ingresar el texto" at bounding box center [291, 79] width 215 height 6
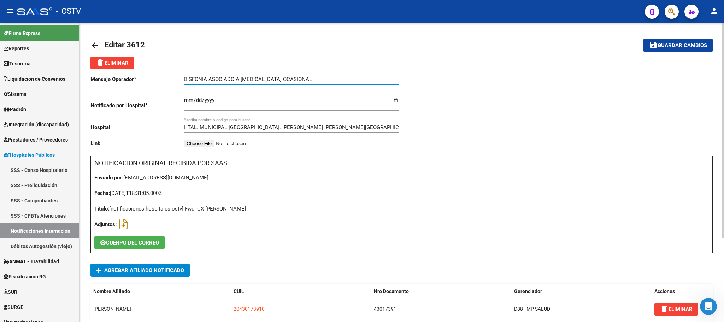
type input "DISFONIA ASOCIADO A [MEDICAL_DATA] OCASIONAL"
click at [669, 44] on span "Guardar cambios" at bounding box center [682, 45] width 49 height 6
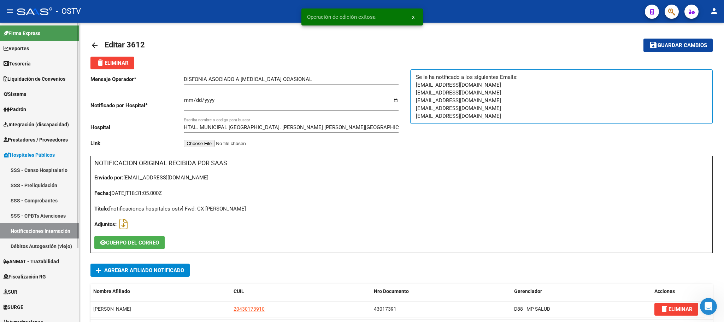
click at [35, 153] on span "Hospitales Públicos" at bounding box center [29, 155] width 51 height 8
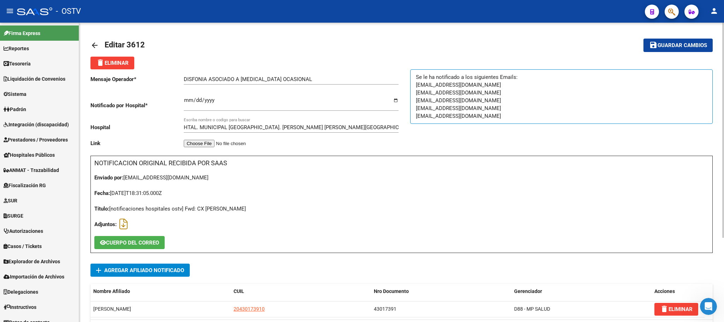
click at [92, 44] on mat-icon "arrow_back" at bounding box center [95, 45] width 8 height 8
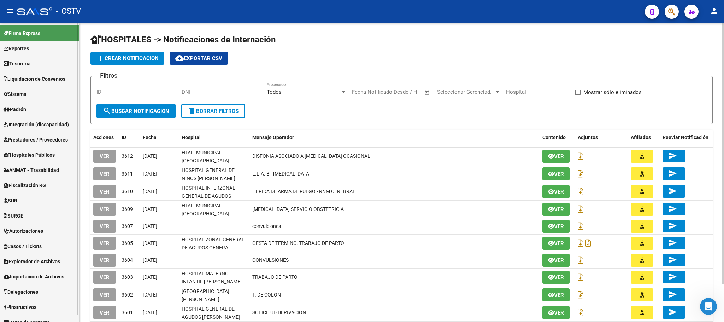
click at [17, 110] on span "Padrón" at bounding box center [15, 109] width 23 height 8
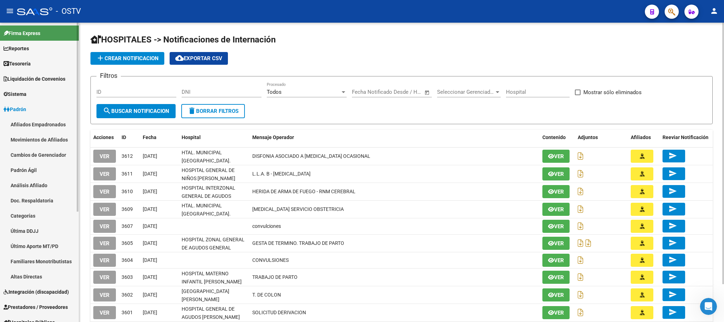
click at [17, 122] on link "Afiliados Empadronados" at bounding box center [39, 124] width 79 height 15
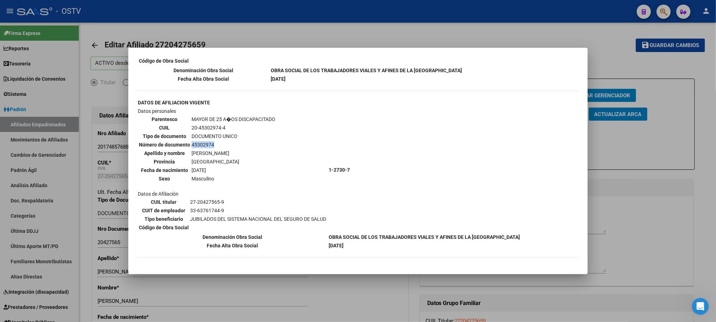
scroll to position [1, 0]
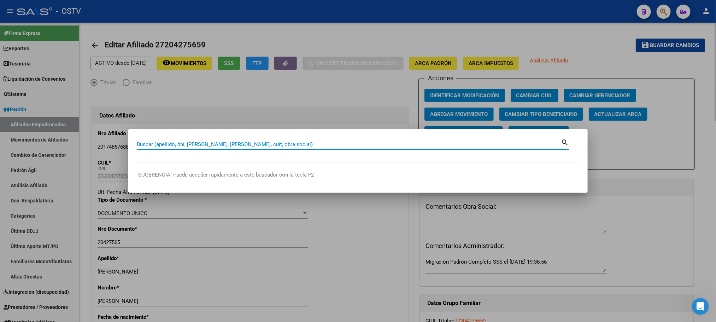
paste input "58597279"
type input "58597279"
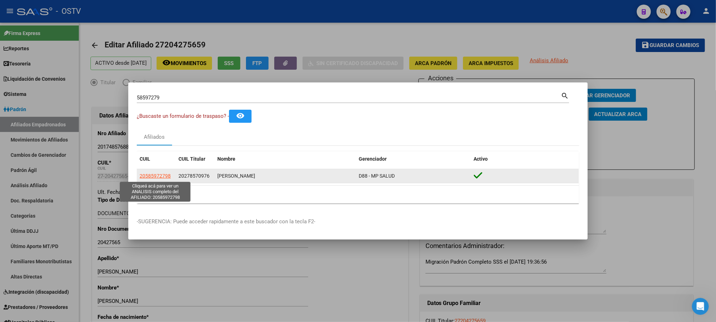
click at [155, 176] on span "20585972798" at bounding box center [155, 176] width 31 height 6
type textarea "20585972798"
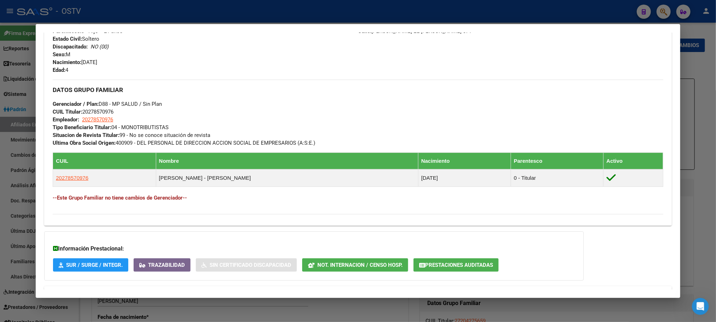
scroll to position [326, 0]
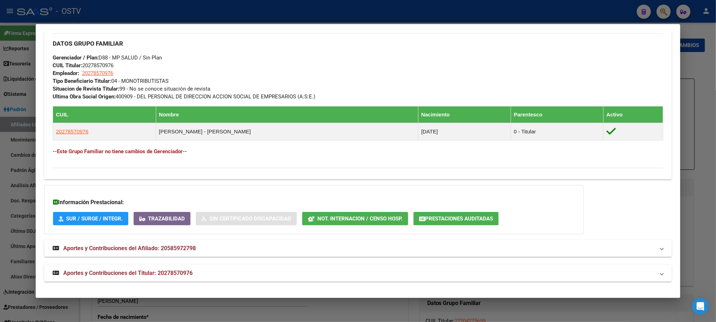
click at [179, 270] on span "Aportes y Contribuciones del Titular: 20278570976" at bounding box center [127, 272] width 129 height 7
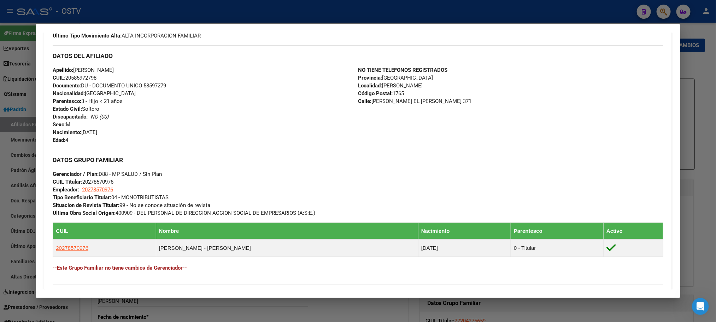
scroll to position [0, 0]
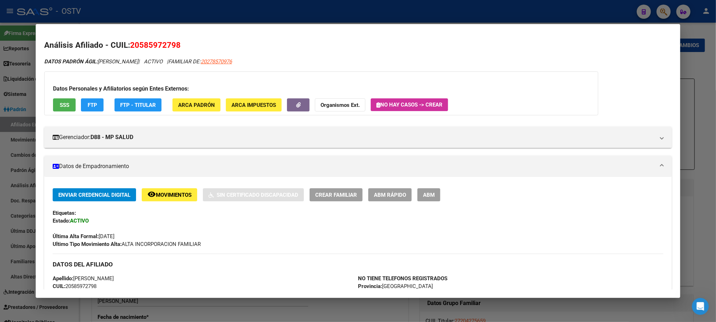
click at [62, 108] on button "SSS" at bounding box center [64, 104] width 23 height 13
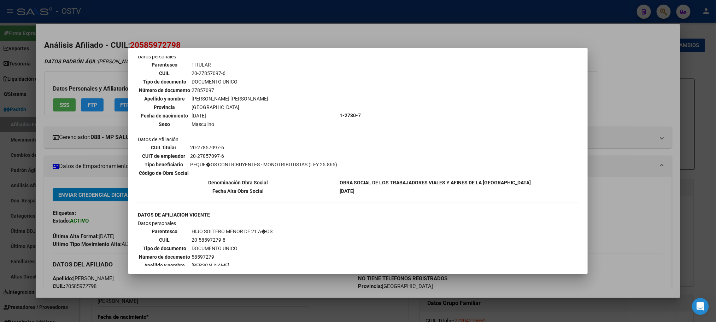
scroll to position [159, 0]
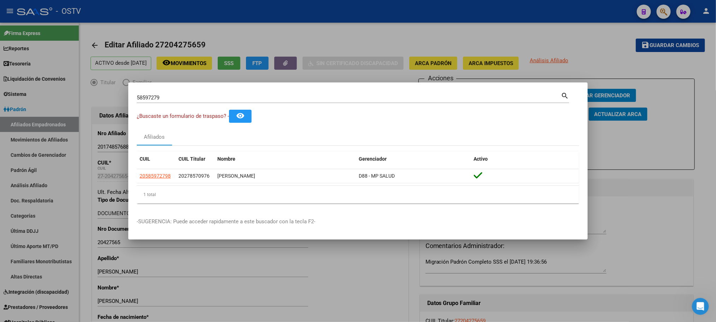
drag, startPoint x: 186, startPoint y: 100, endPoint x: 0, endPoint y: 97, distance: 185.7
click at [38, 100] on div "58597279 Buscar (apellido, dni, cuil, nro traspaso, cuit, obra social) search ¿…" at bounding box center [358, 161] width 716 height 322
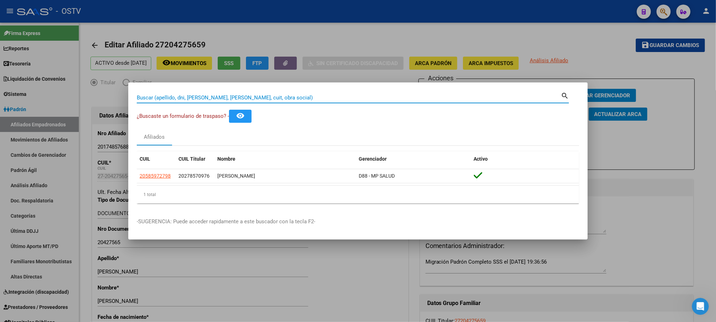
paste input "20473139783"
type input "20473139783"
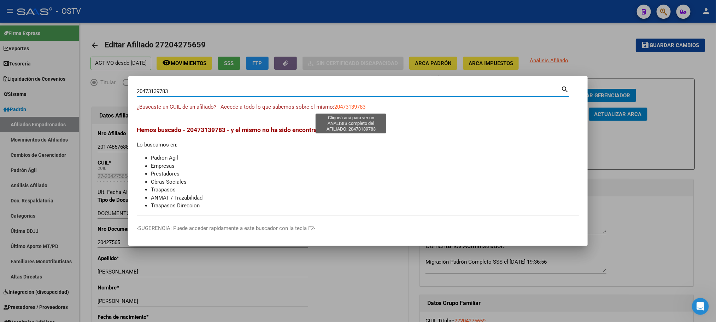
click at [339, 110] on span "20473139783" at bounding box center [349, 107] width 31 height 6
type textarea "20473139783"
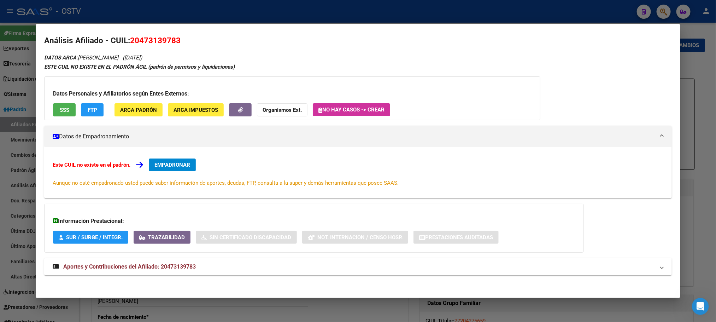
scroll to position [7, 0]
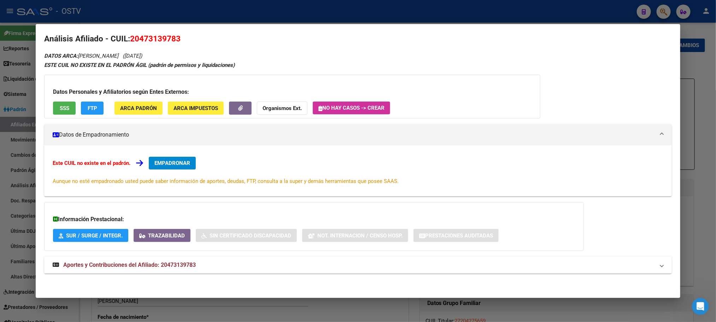
click at [189, 268] on strong "Aportes y Contribuciones del Afiliado: 20473139783" at bounding box center [124, 265] width 143 height 8
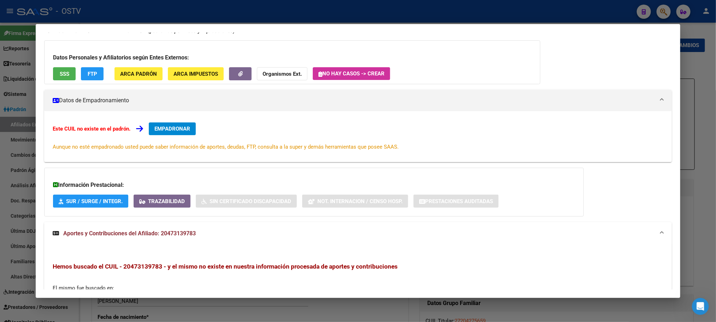
scroll to position [0, 0]
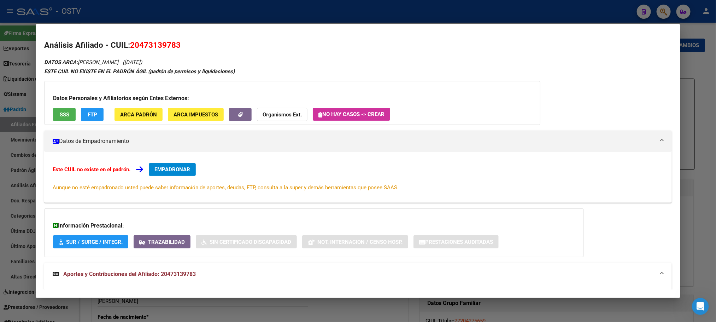
scroll to position [1, 0]
